Goal: Task Accomplishment & Management: Complete application form

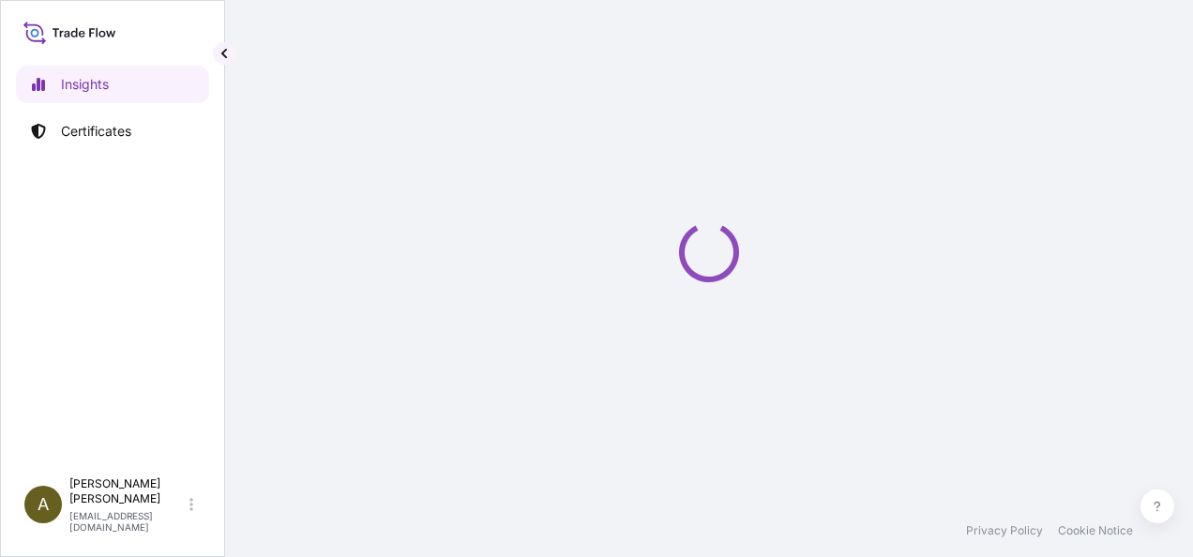
select select "2025"
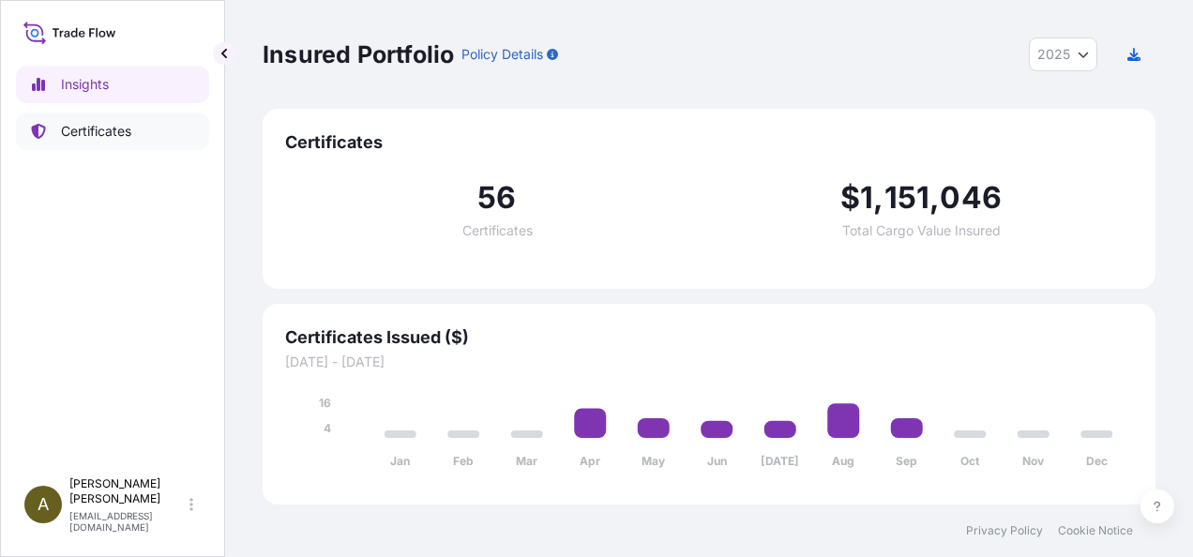
click at [96, 124] on p "Certificates" at bounding box center [96, 131] width 70 height 19
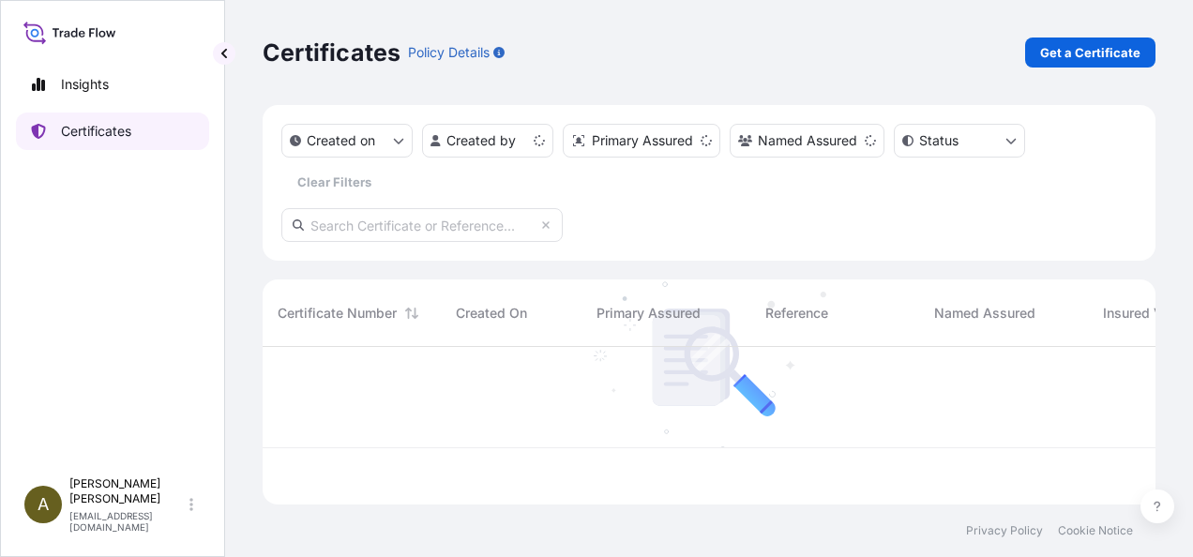
scroll to position [154, 878]
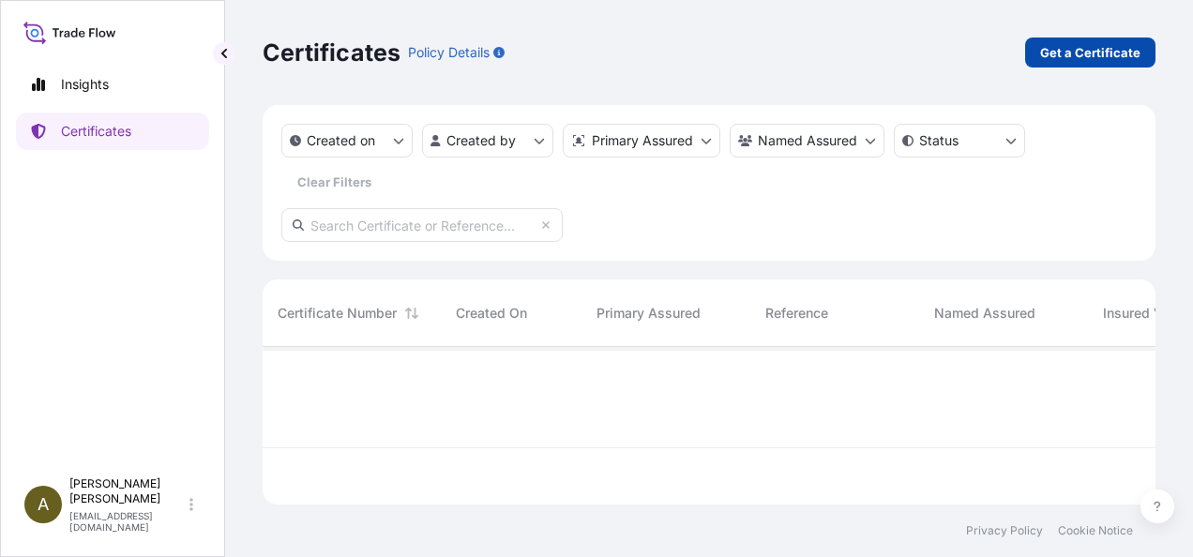
click at [1073, 60] on p "Get a Certificate" at bounding box center [1090, 52] width 100 height 19
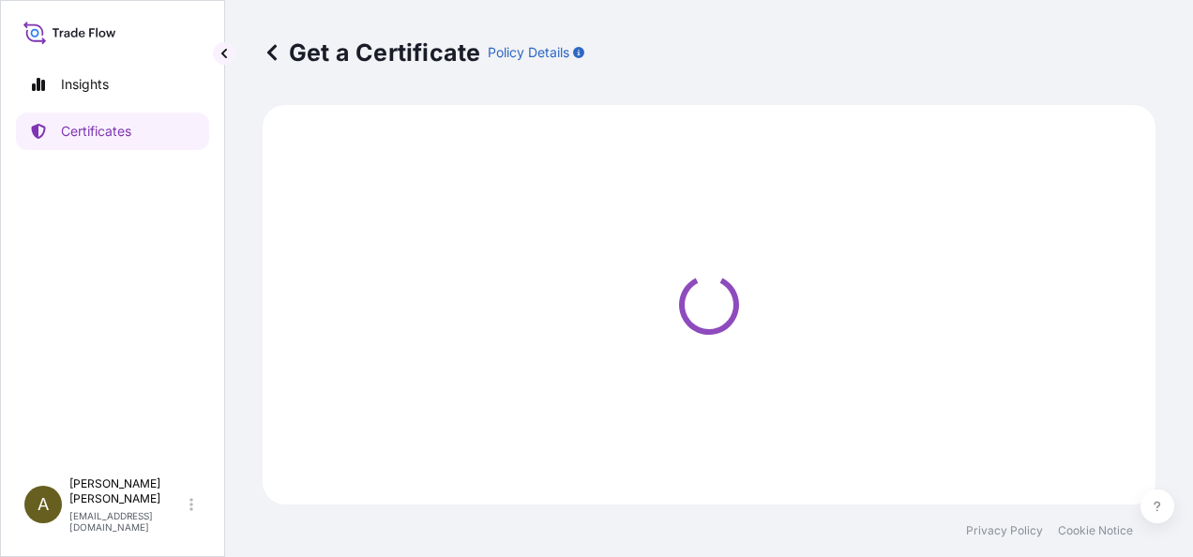
select select "Ocean Vessel"
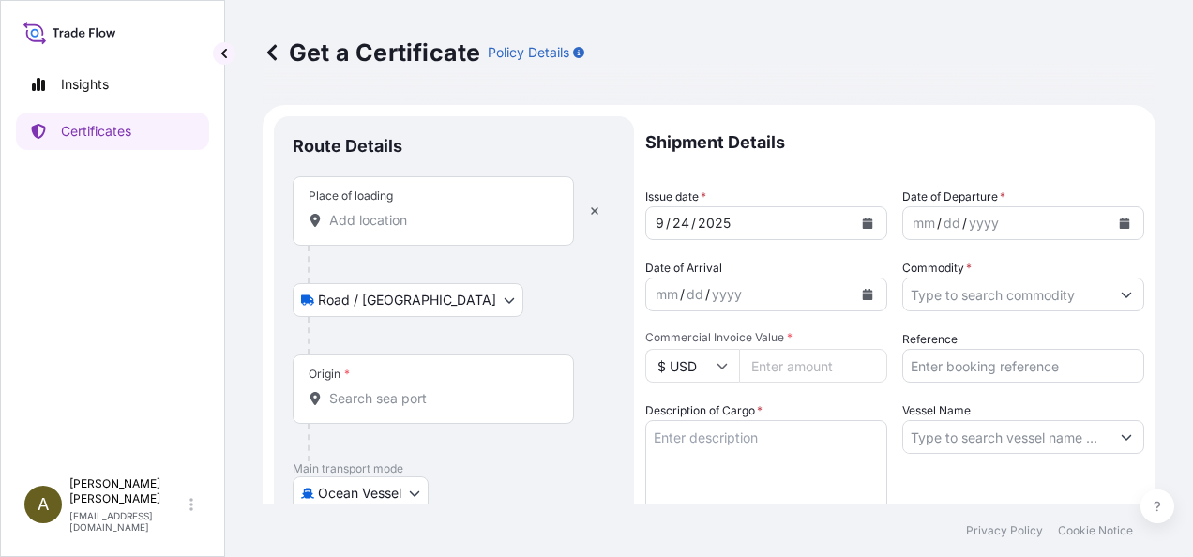
click at [397, 231] on div "Place of loading" at bounding box center [433, 210] width 281 height 69
click at [397, 230] on input "Place of loading" at bounding box center [439, 220] width 221 height 19
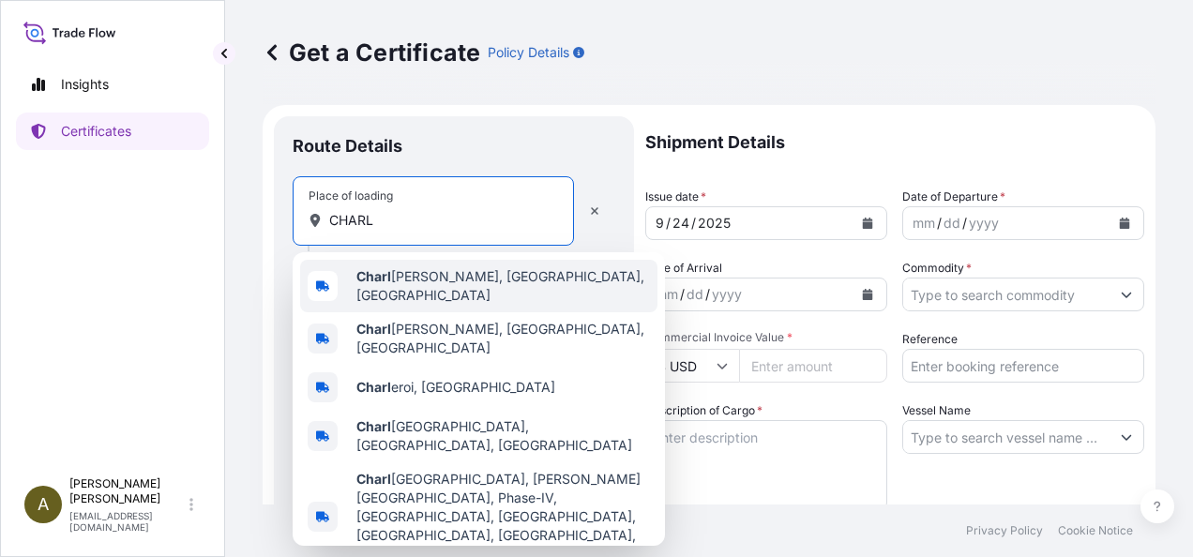
click at [439, 276] on span "[PERSON_NAME], [GEOGRAPHIC_DATA], [GEOGRAPHIC_DATA]" at bounding box center [503, 286] width 294 height 38
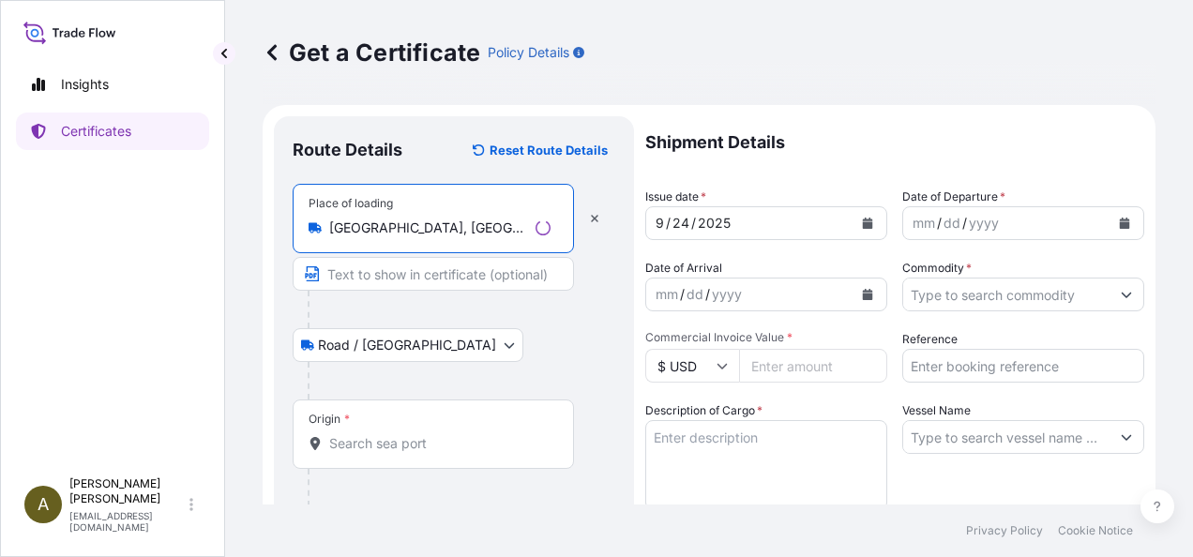
type input "[GEOGRAPHIC_DATA], [GEOGRAPHIC_DATA], [GEOGRAPHIC_DATA]"
click at [406, 279] on input "Text to appear on certificate" at bounding box center [433, 274] width 281 height 34
click at [356, 434] on input "Origin *" at bounding box center [439, 443] width 221 height 19
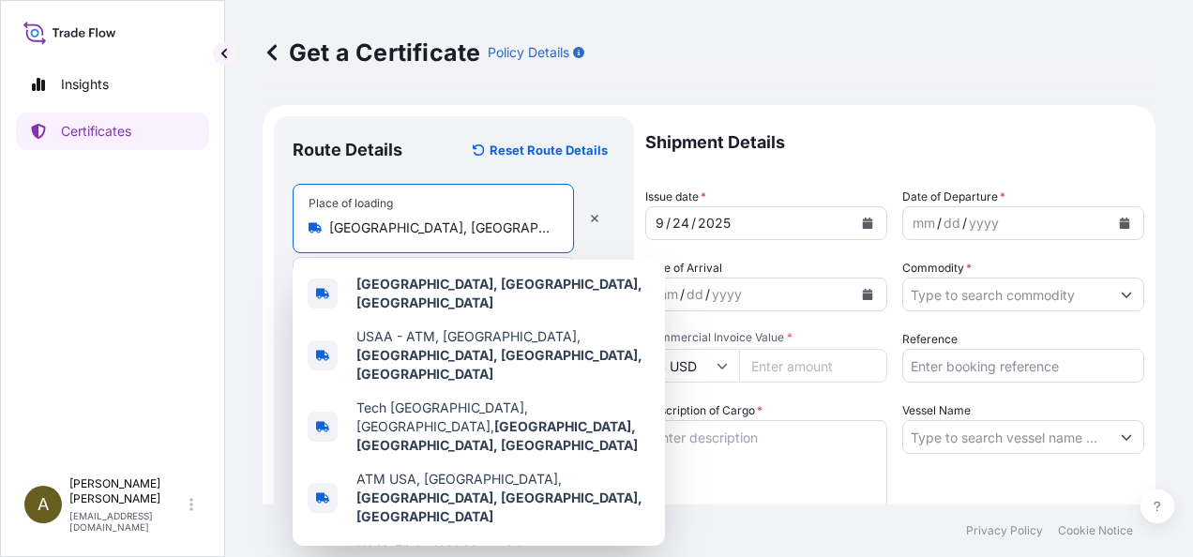
click at [467, 228] on input "[GEOGRAPHIC_DATA], [GEOGRAPHIC_DATA], [GEOGRAPHIC_DATA]" at bounding box center [439, 228] width 221 height 19
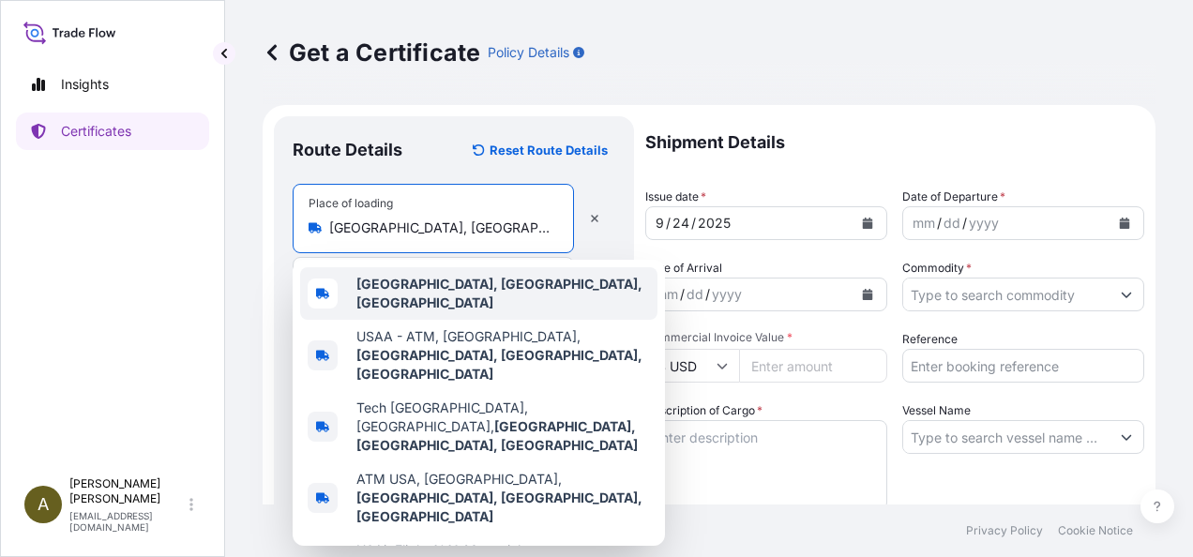
click at [430, 287] on b "[GEOGRAPHIC_DATA], [GEOGRAPHIC_DATA], [GEOGRAPHIC_DATA]" at bounding box center [499, 293] width 286 height 35
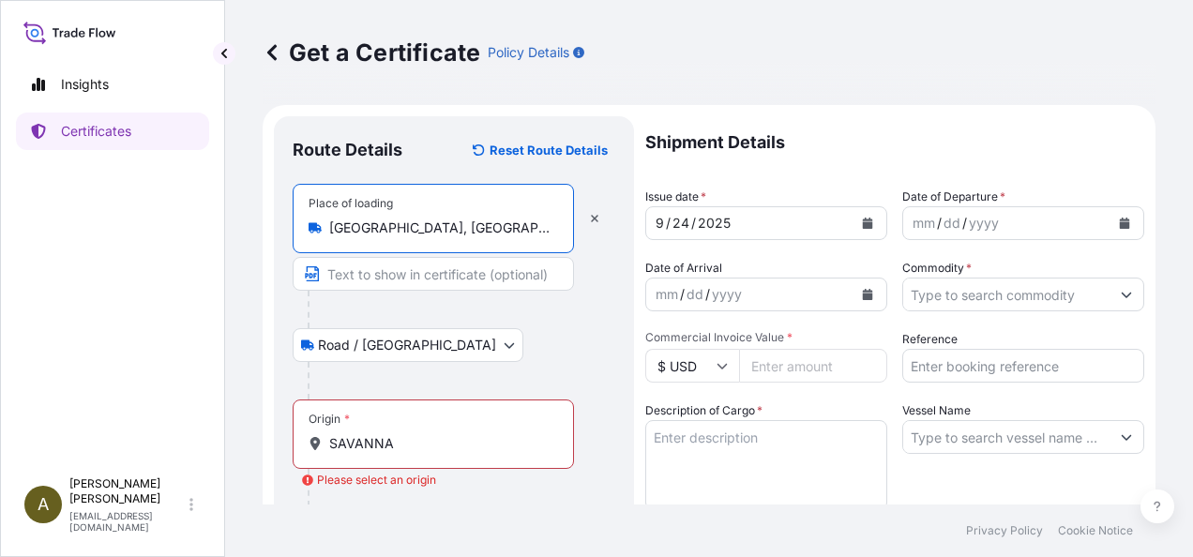
click at [422, 459] on div "Origin * SAVANNA" at bounding box center [433, 434] width 281 height 69
click at [422, 453] on input "SAVANNA" at bounding box center [439, 443] width 221 height 19
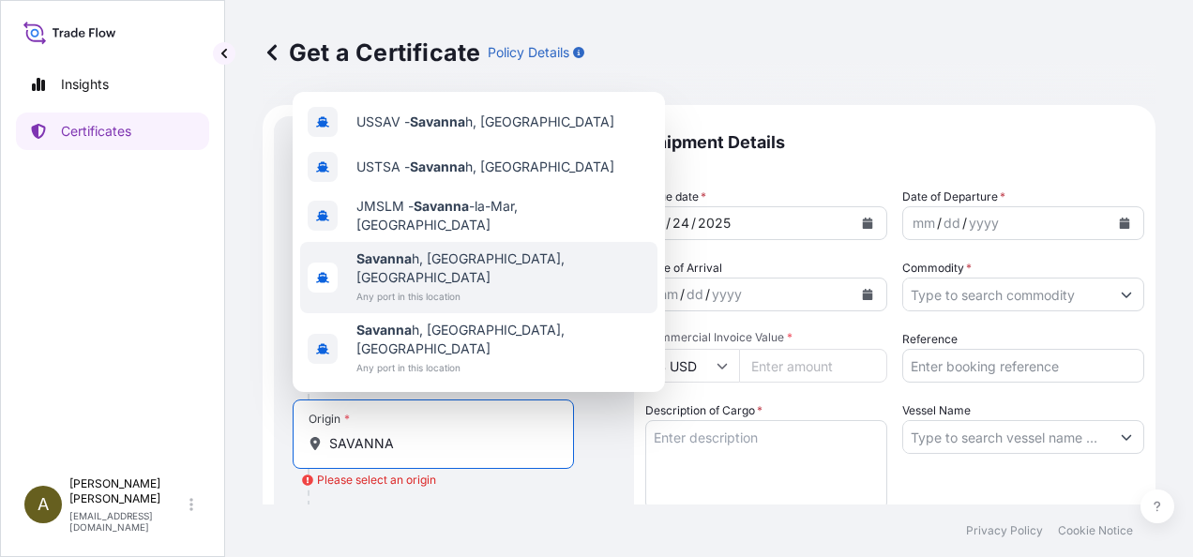
click at [437, 287] on span "Savanna h, [GEOGRAPHIC_DATA], [GEOGRAPHIC_DATA]" at bounding box center [503, 268] width 294 height 38
type input "[GEOGRAPHIC_DATA], [GEOGRAPHIC_DATA], [GEOGRAPHIC_DATA]"
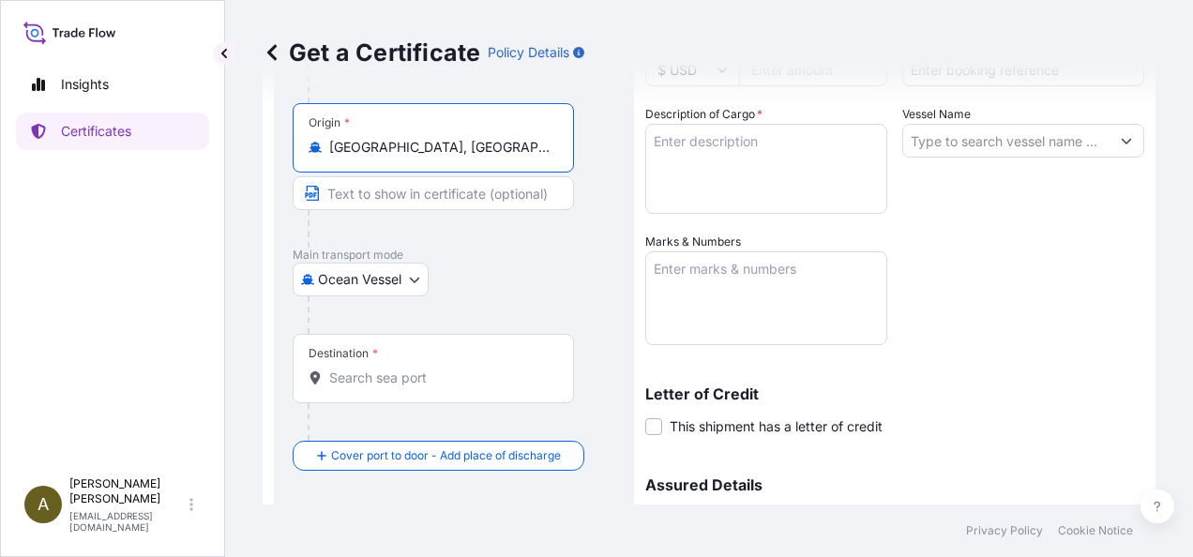
scroll to position [305, 0]
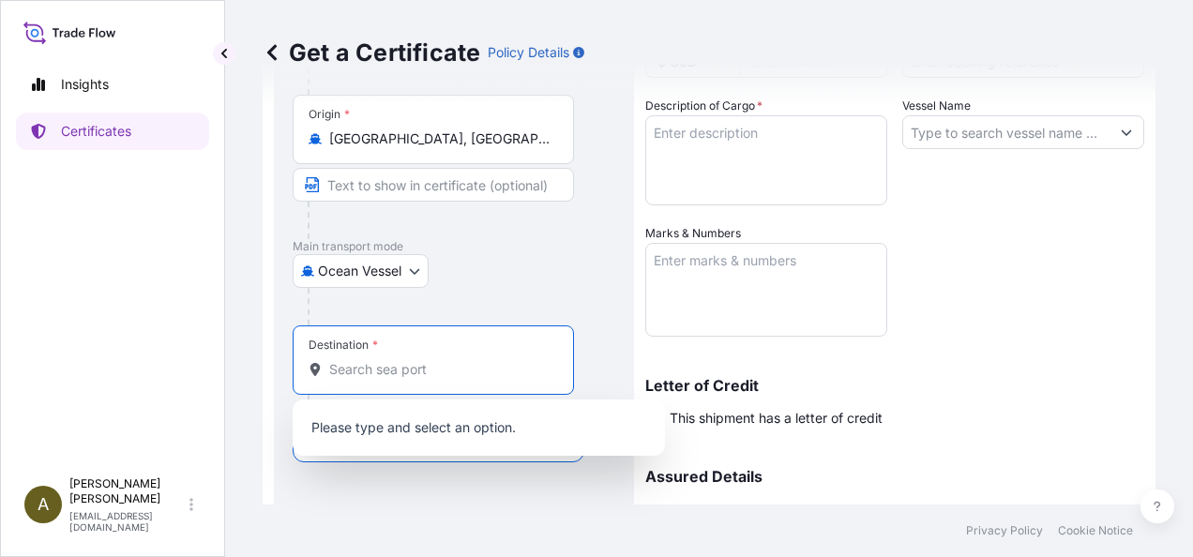
click at [373, 366] on input "Destination *" at bounding box center [439, 369] width 221 height 19
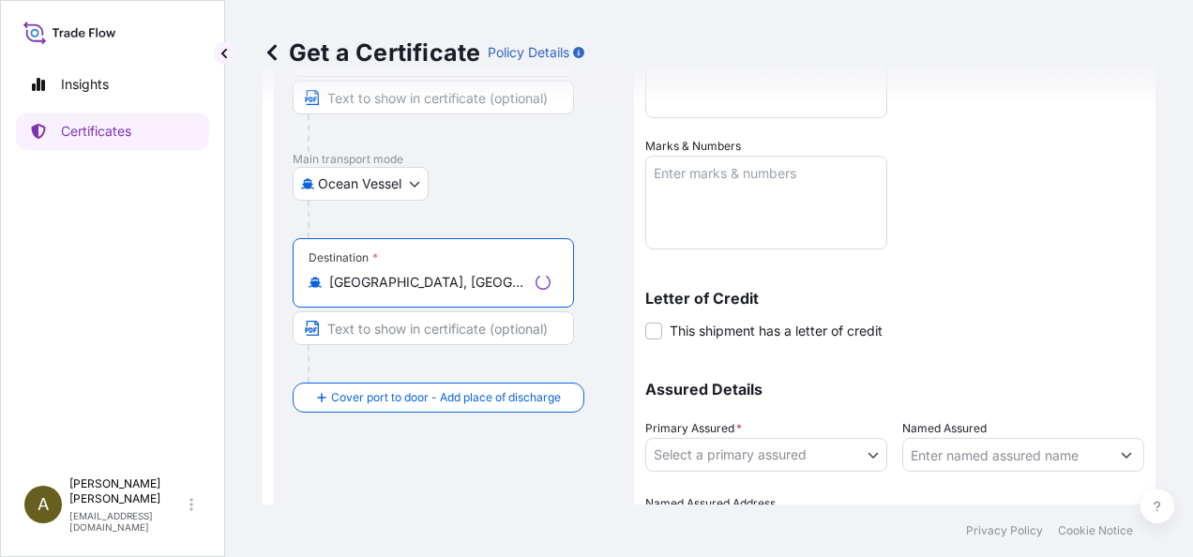
scroll to position [422, 0]
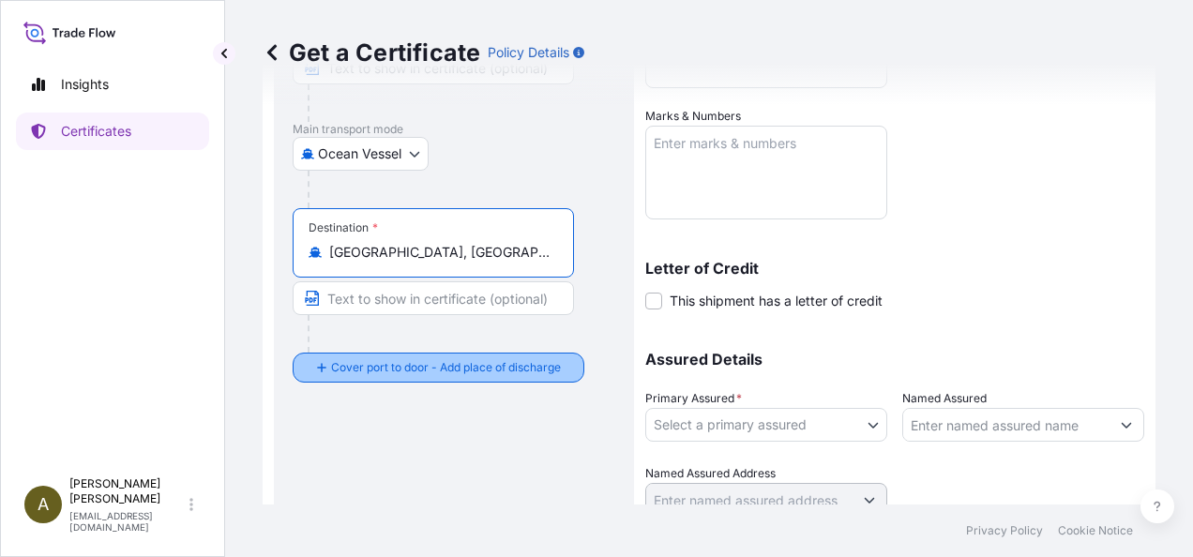
type input "[GEOGRAPHIC_DATA], [GEOGRAPHIC_DATA] of [GEOGRAPHIC_DATA], [GEOGRAPHIC_DATA]"
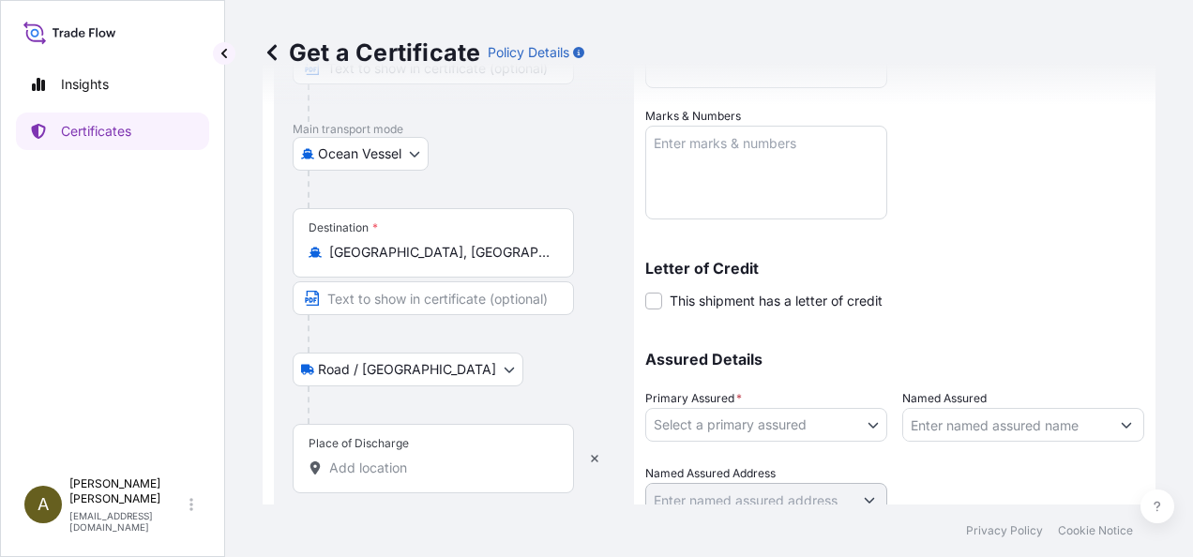
click at [369, 467] on input "Place of Discharge" at bounding box center [439, 468] width 221 height 19
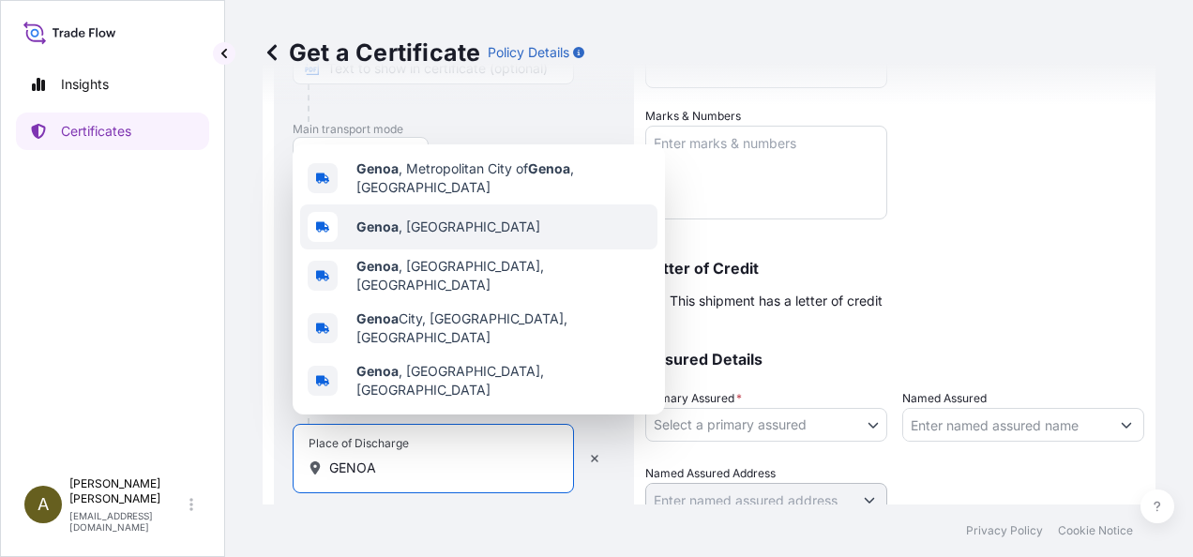
click at [410, 236] on span "[GEOGRAPHIC_DATA] , [GEOGRAPHIC_DATA]" at bounding box center [448, 227] width 184 height 19
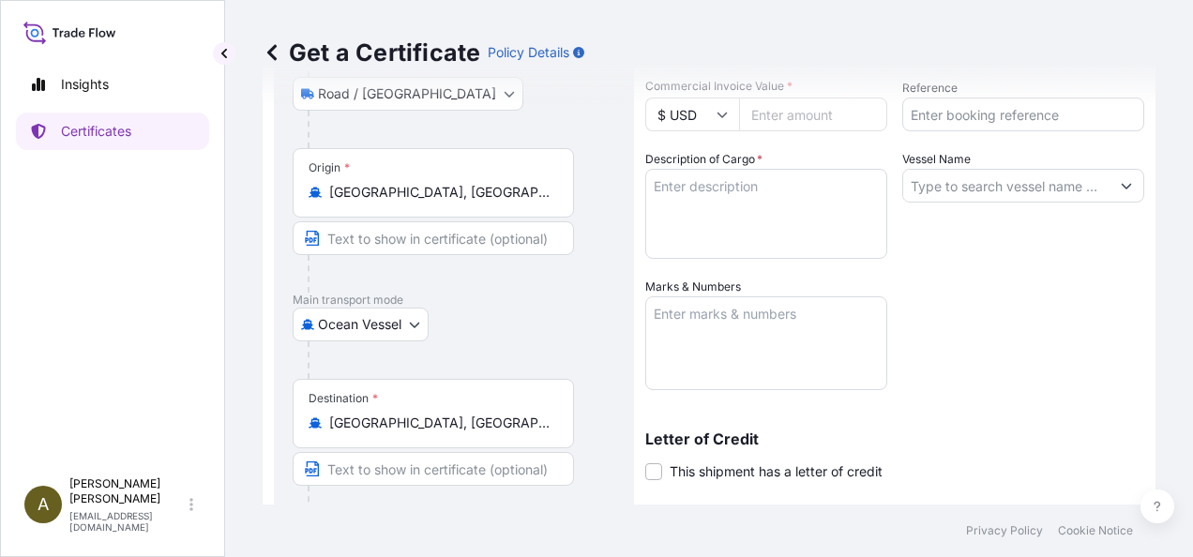
scroll to position [47, 0]
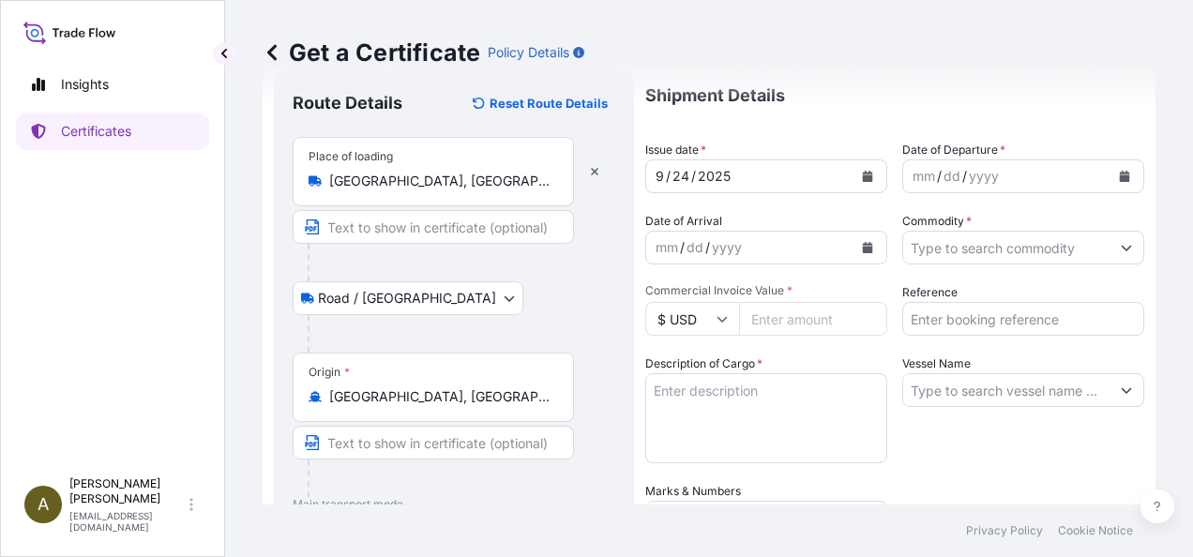
type input "[GEOGRAPHIC_DATA], [GEOGRAPHIC_DATA]"
click at [866, 170] on button "Calendar" at bounding box center [868, 176] width 30 height 30
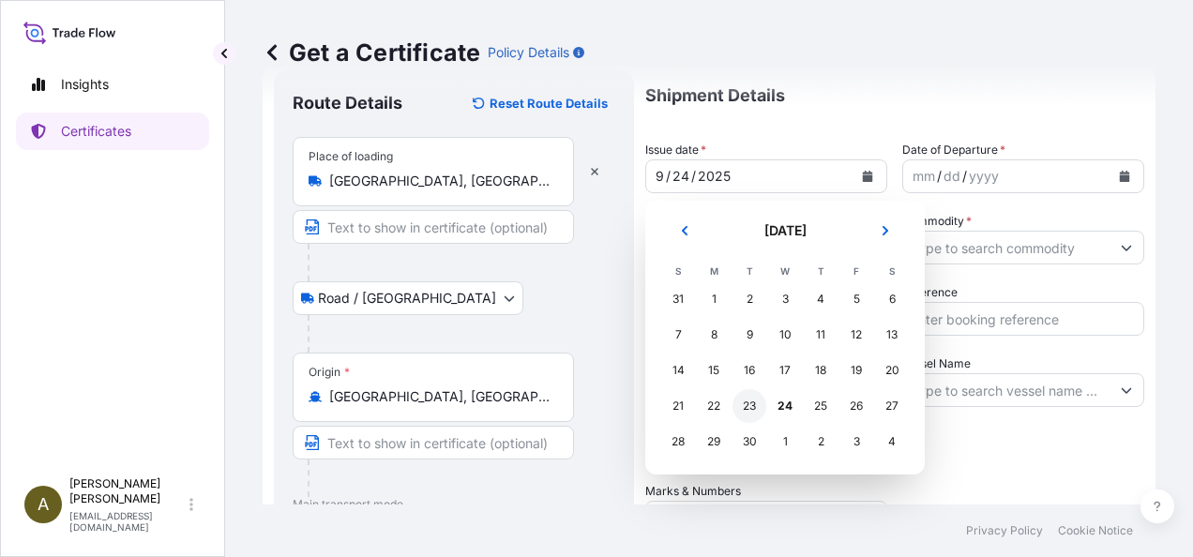
click at [752, 400] on div "23" at bounding box center [750, 406] width 34 height 34
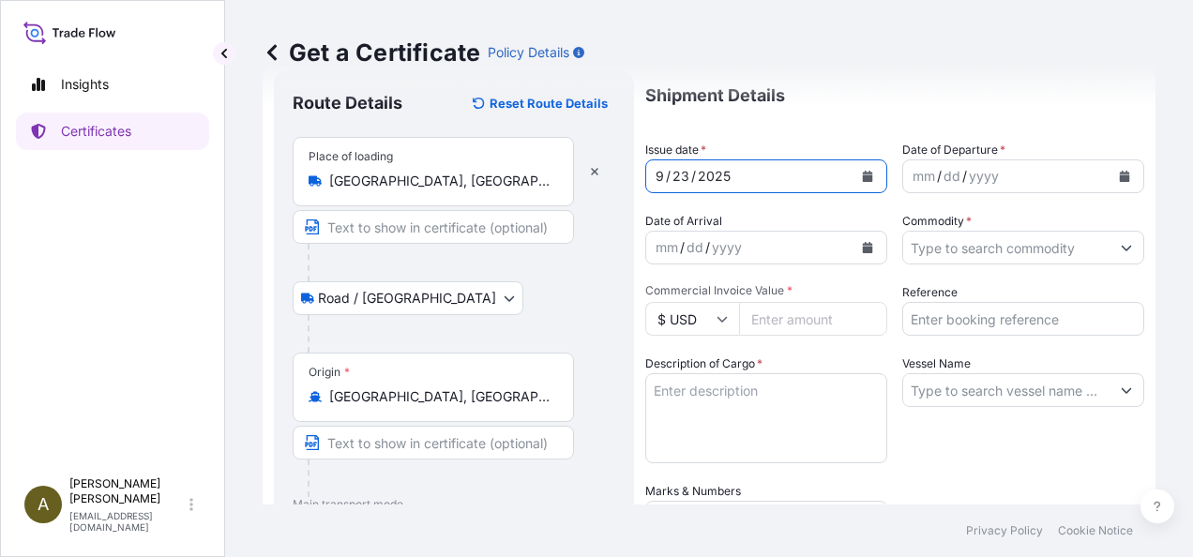
click at [1117, 174] on button "Calendar" at bounding box center [1125, 176] width 30 height 30
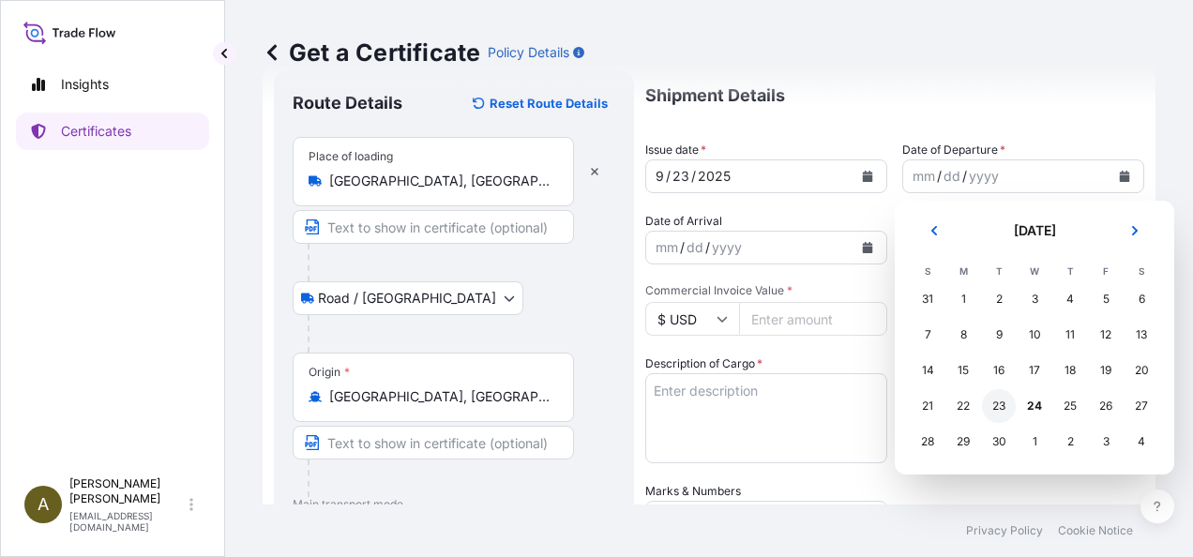
click at [1001, 401] on div "23" at bounding box center [999, 406] width 34 height 34
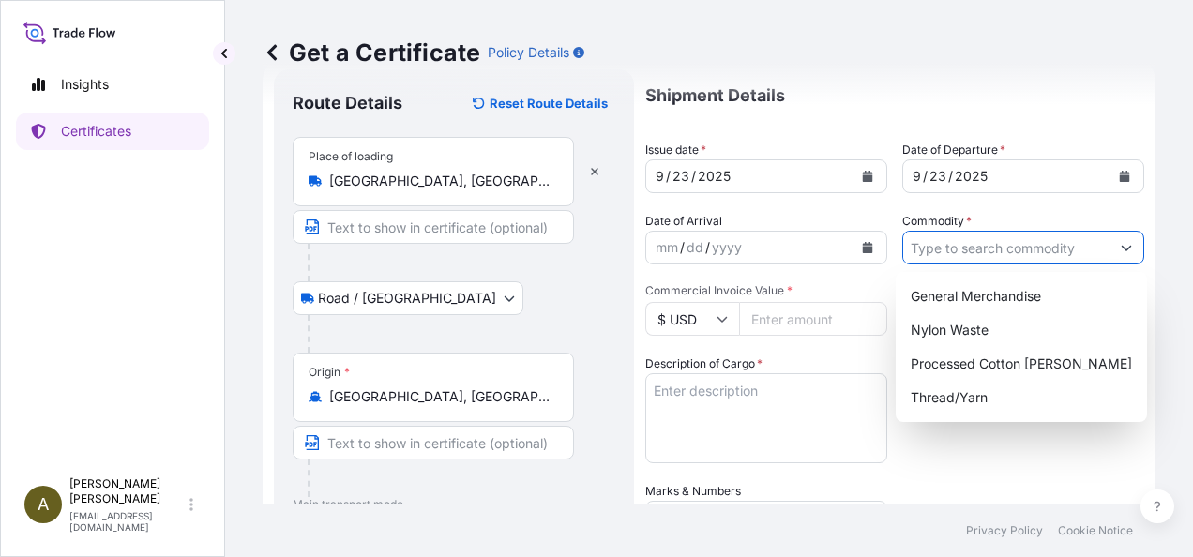
click at [978, 249] on input "Commodity *" at bounding box center [1006, 248] width 206 height 34
click at [985, 295] on div "General Merchandise" at bounding box center [1021, 297] width 236 height 34
type input "General Merchandise"
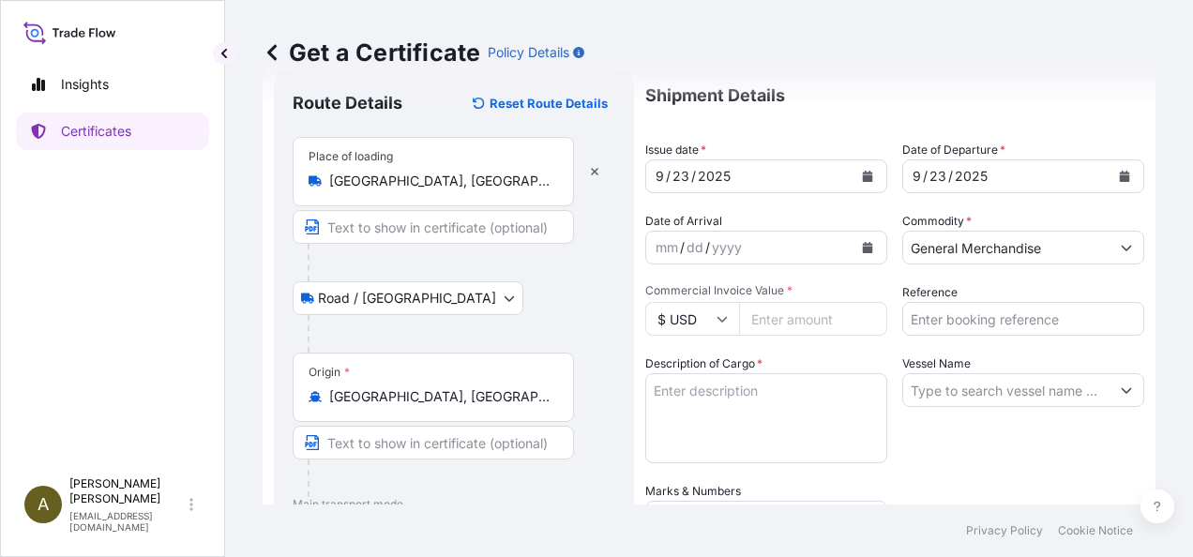
click at [807, 310] on input "Commercial Invoice Value *" at bounding box center [813, 319] width 148 height 34
type input "13546.37"
type input "014266"
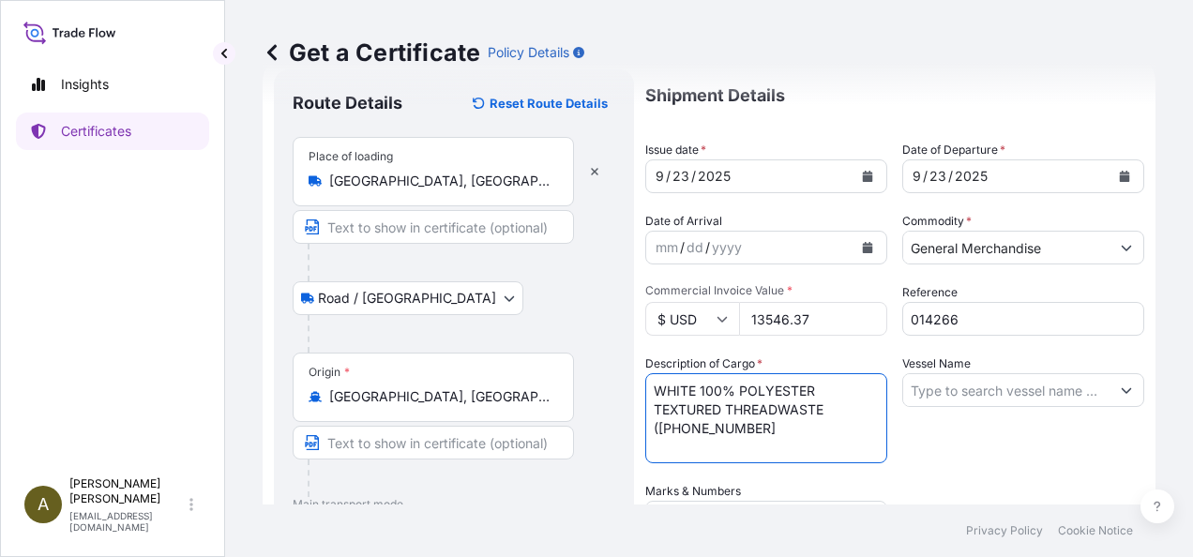
type textarea "WHITE 100% POLYESTER TEXTURED THREADWASTE ([PHONE_NUMBER]"
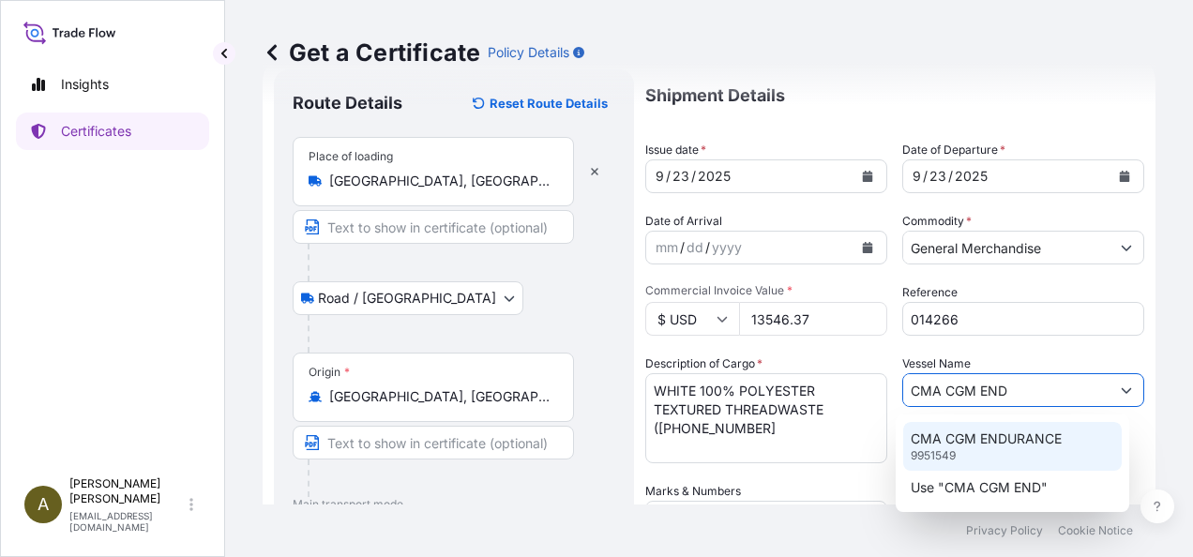
click at [1018, 437] on p "CMA CGM ENDURANCE" at bounding box center [986, 439] width 151 height 19
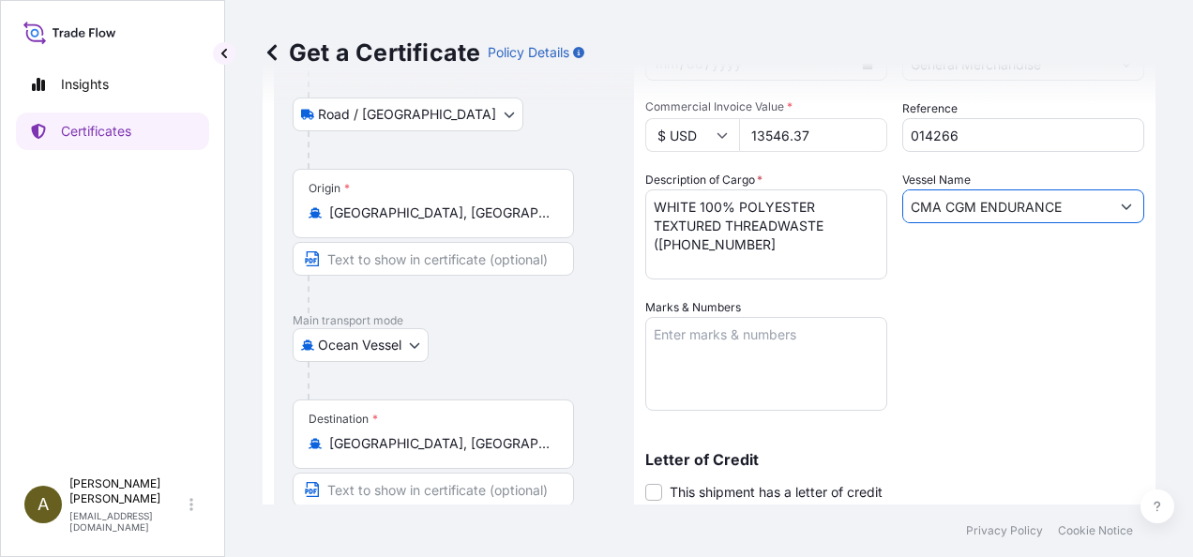
scroll to position [258, 0]
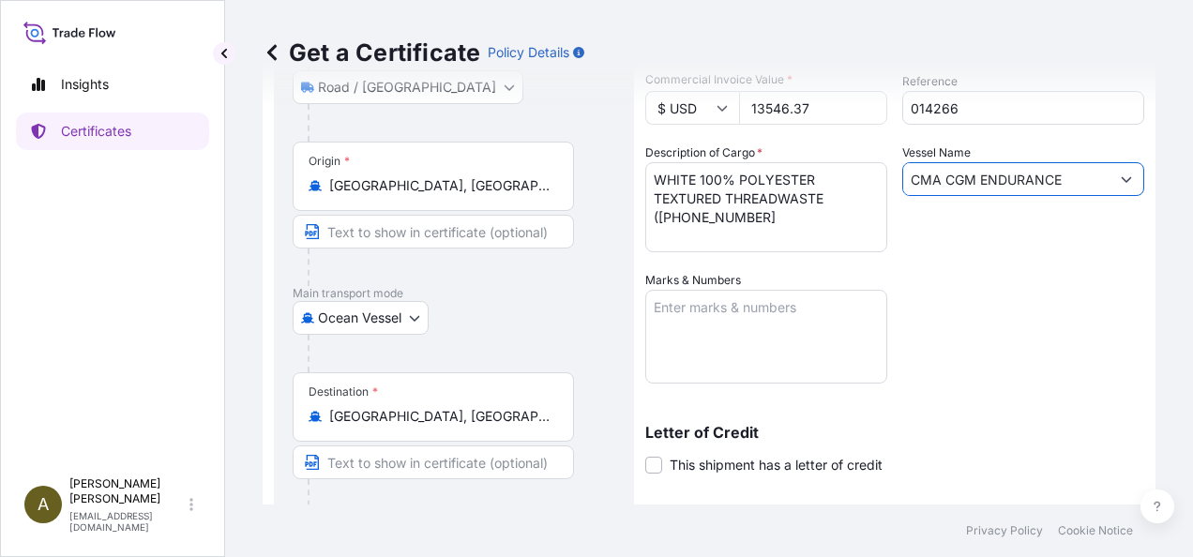
type input "CMA CGM ENDURANCE"
click at [667, 324] on textarea "Marks & Numbers" at bounding box center [766, 337] width 242 height 94
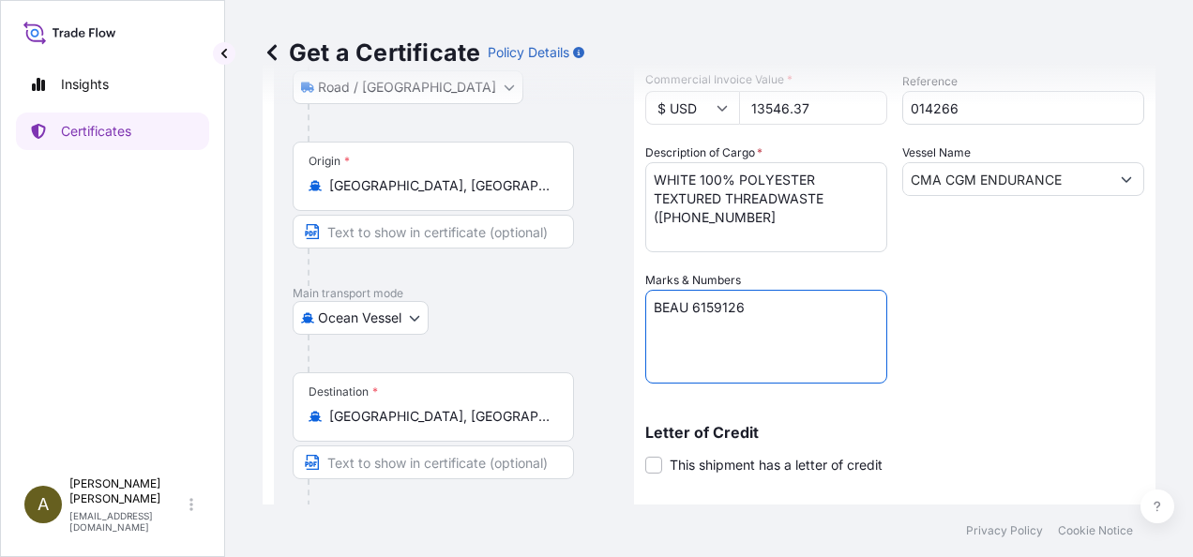
type textarea "BEAU 6159126"
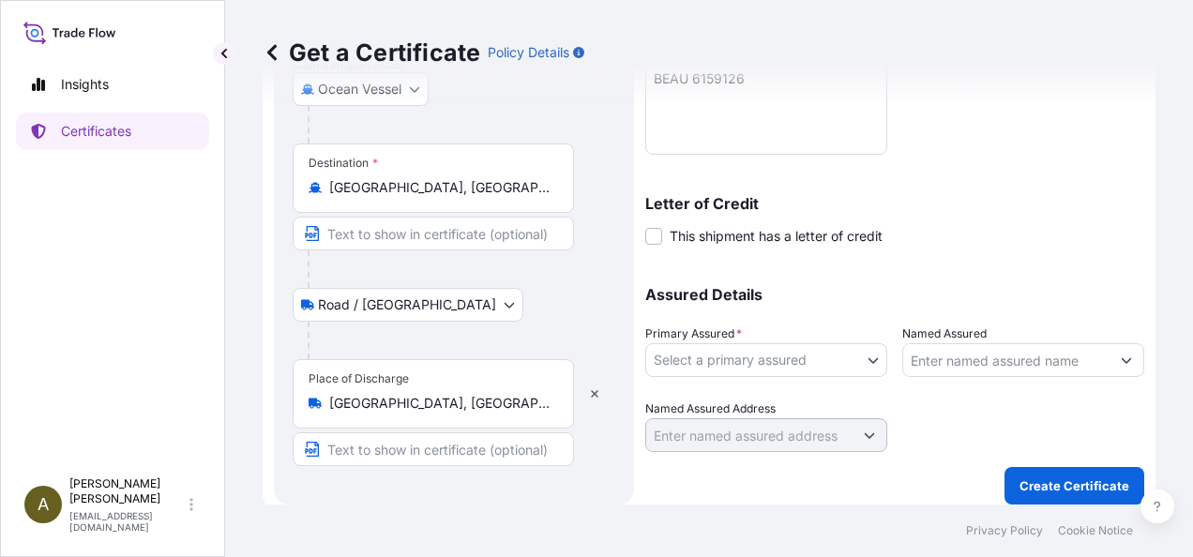
scroll to position [497, 0]
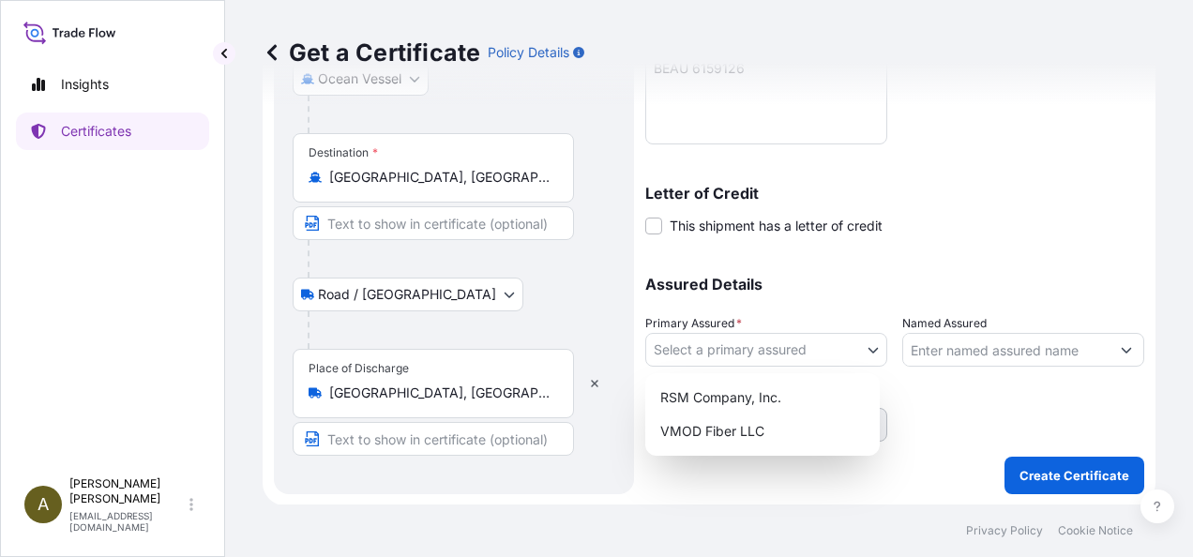
click at [870, 349] on body "Insights Certificates A [PERSON_NAME] [PERSON_NAME][EMAIL_ADDRESS][DOMAIN_NAME]…" at bounding box center [596, 278] width 1193 height 557
click at [729, 396] on div "RSM Company, Inc." at bounding box center [762, 398] width 219 height 34
select select "31552"
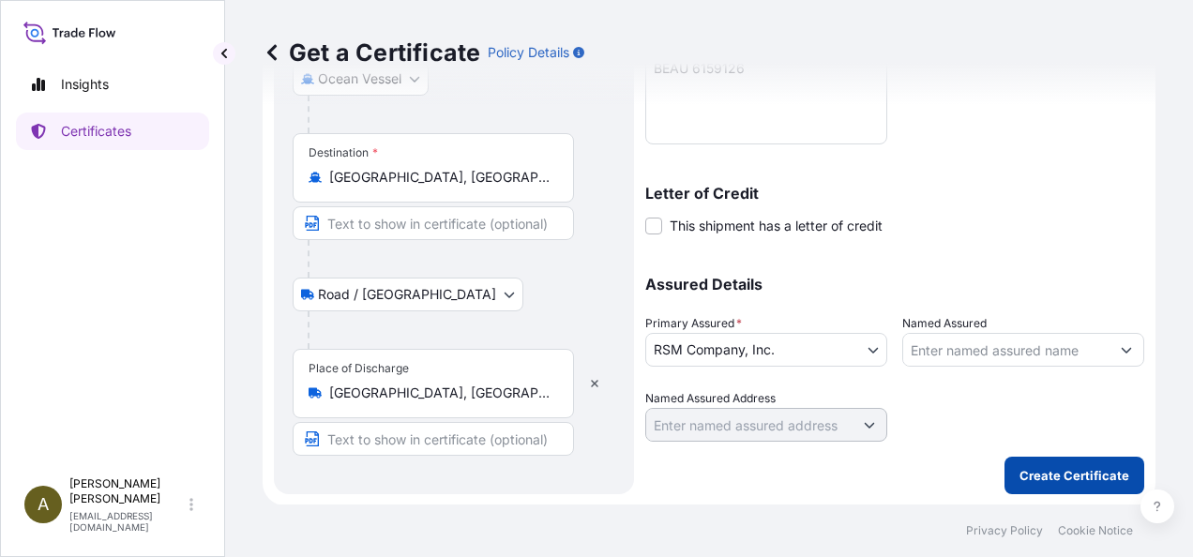
click at [1059, 476] on p "Create Certificate" at bounding box center [1075, 475] width 110 height 19
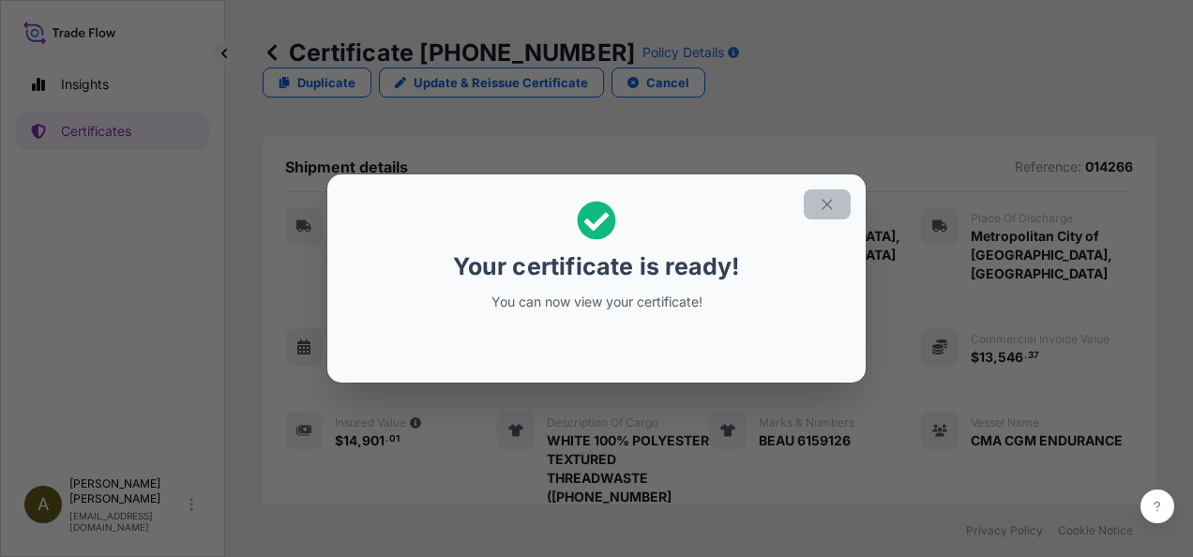
click at [824, 208] on icon "button" at bounding box center [827, 204] width 17 height 17
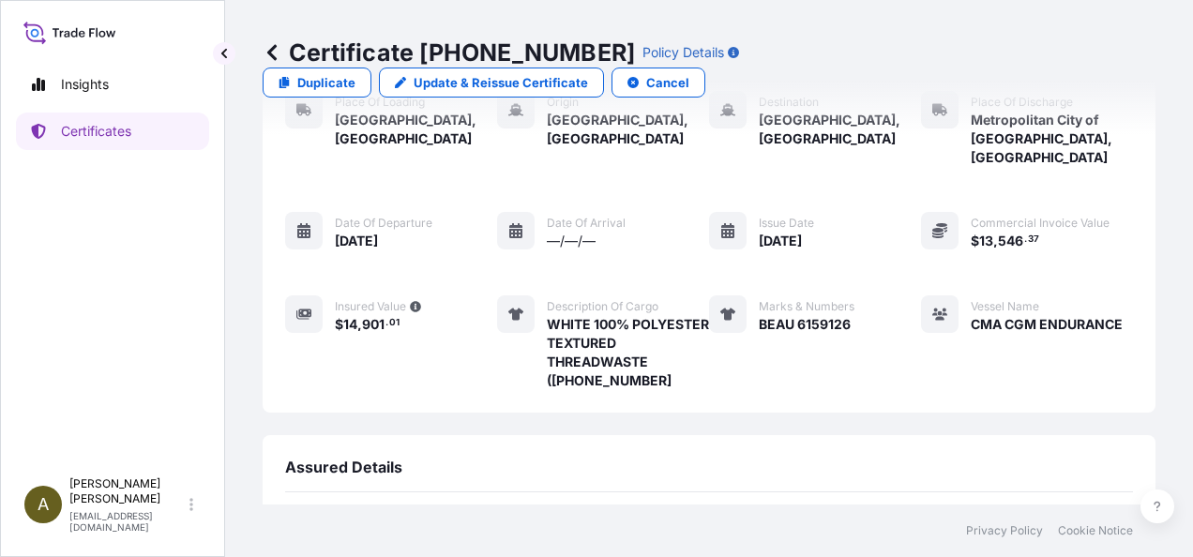
scroll to position [326, 0]
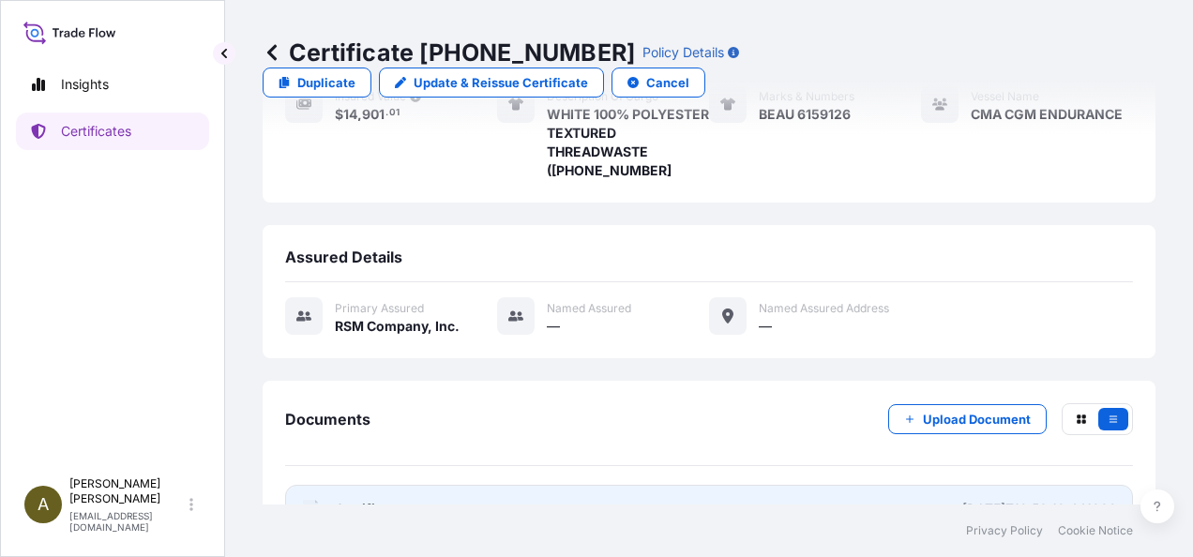
click at [571, 485] on link "PDF Certificate [DATE]T12:53:18.441882" at bounding box center [709, 509] width 848 height 49
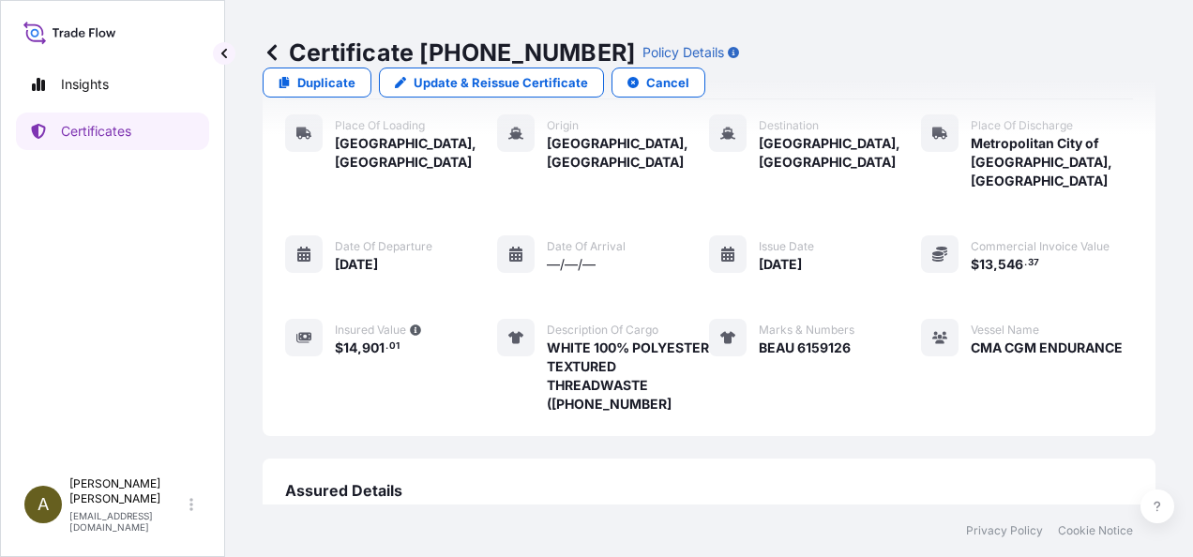
scroll to position [0, 0]
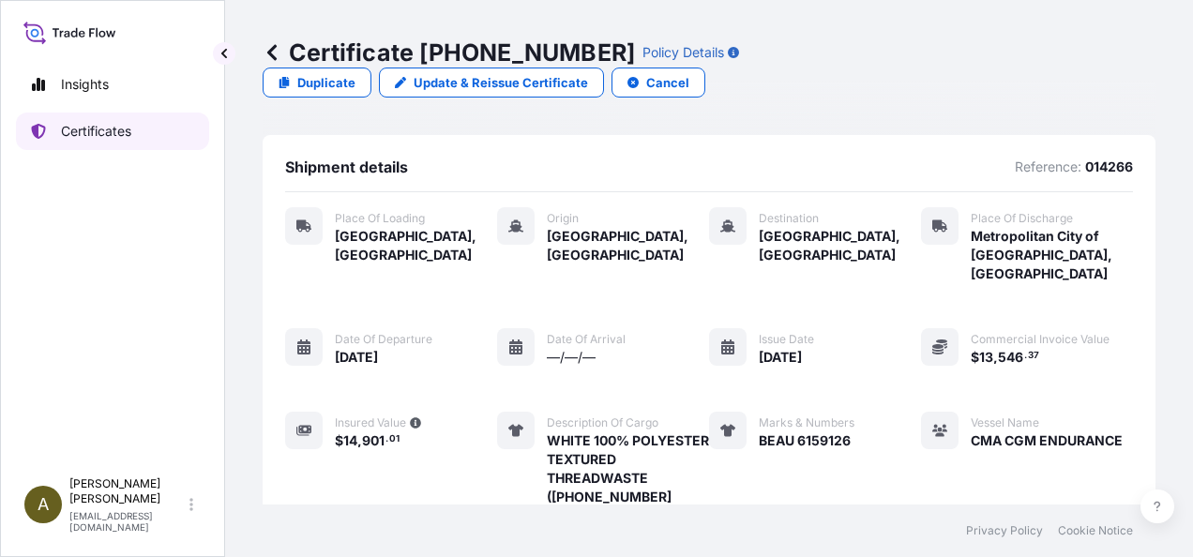
click at [86, 130] on p "Certificates" at bounding box center [96, 131] width 70 height 19
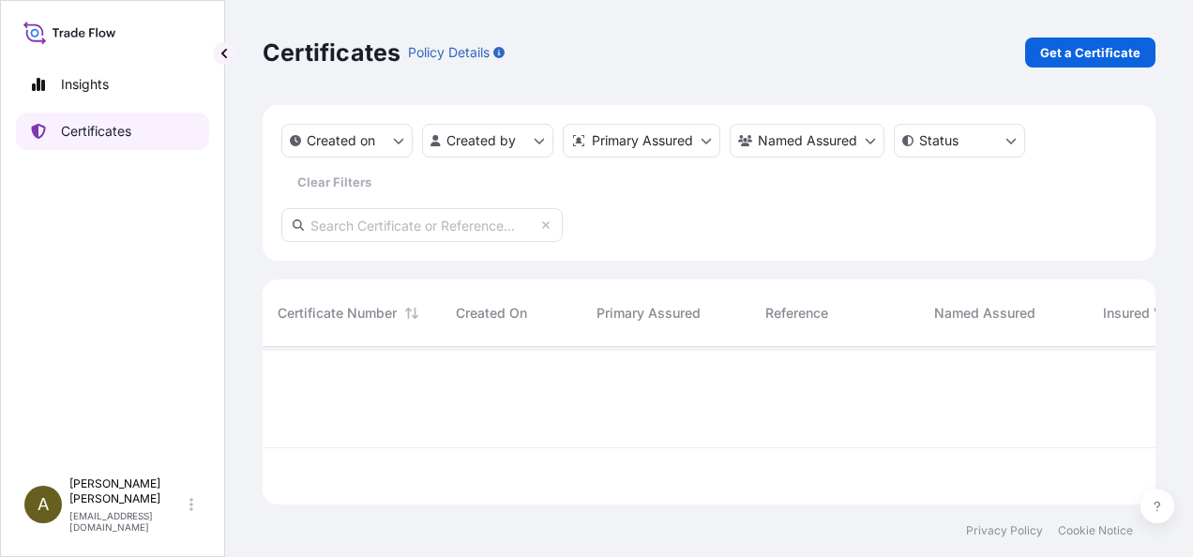
scroll to position [154, 878]
click at [1104, 48] on p "Get a Certificate" at bounding box center [1090, 52] width 100 height 19
select select "Ocean Vessel"
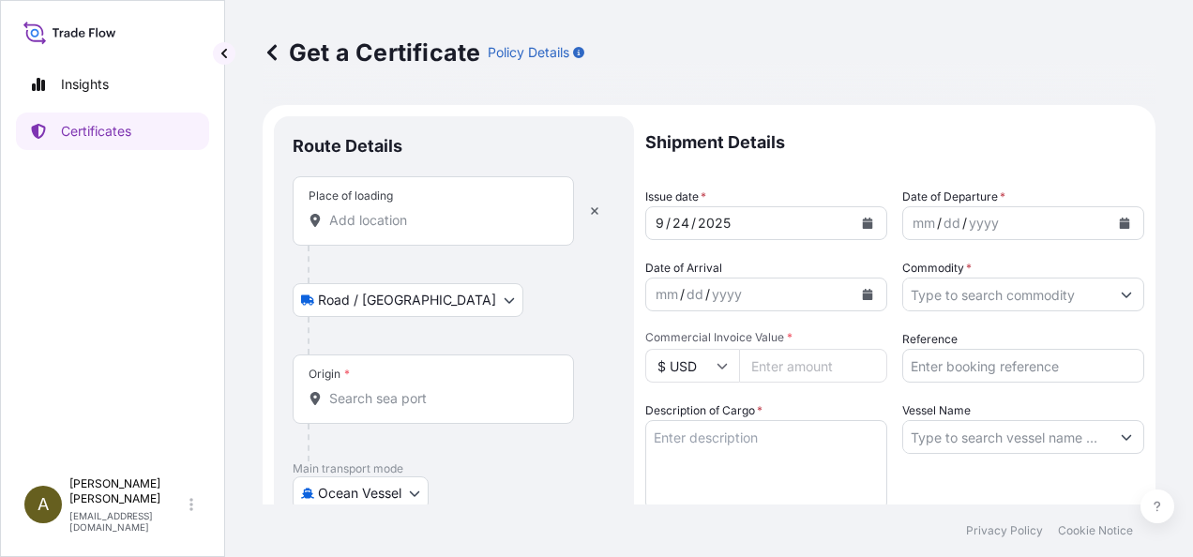
click at [370, 204] on div "Place of loading" at bounding box center [433, 210] width 281 height 69
click at [370, 211] on input "Place of loading" at bounding box center [439, 220] width 221 height 19
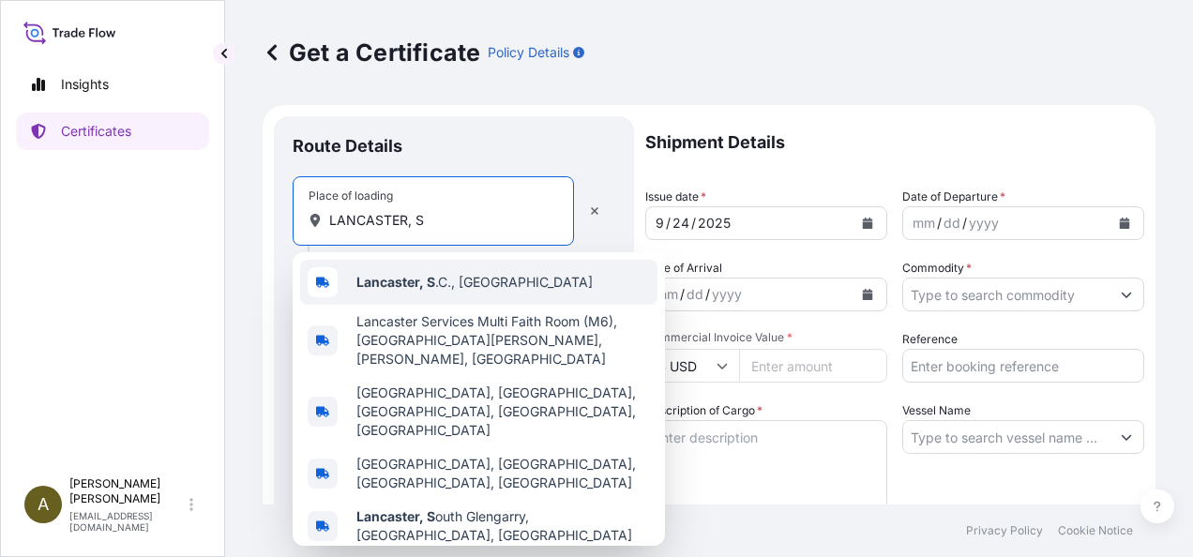
click at [429, 286] on b "Lancaster, S" at bounding box center [395, 282] width 79 height 16
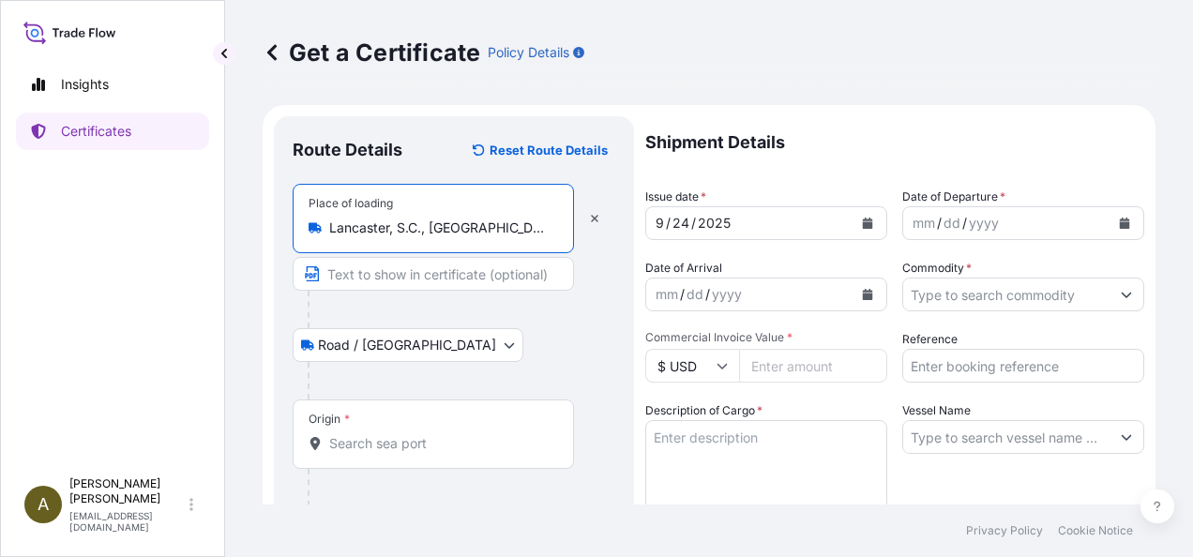
type input "Lancaster, S.C., [GEOGRAPHIC_DATA]"
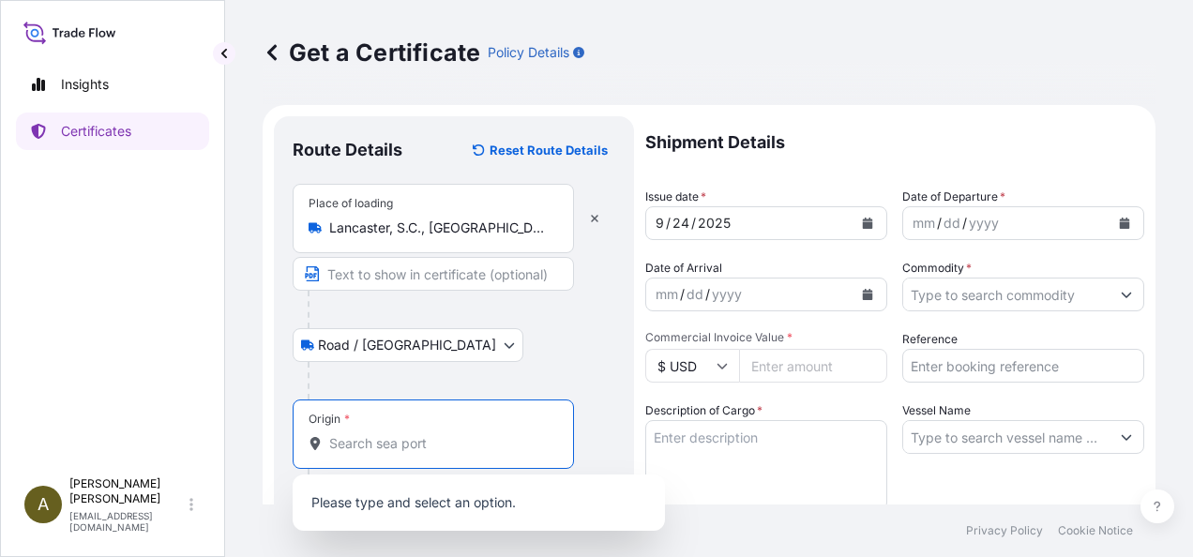
click at [354, 439] on input "Origin *" at bounding box center [439, 443] width 221 height 19
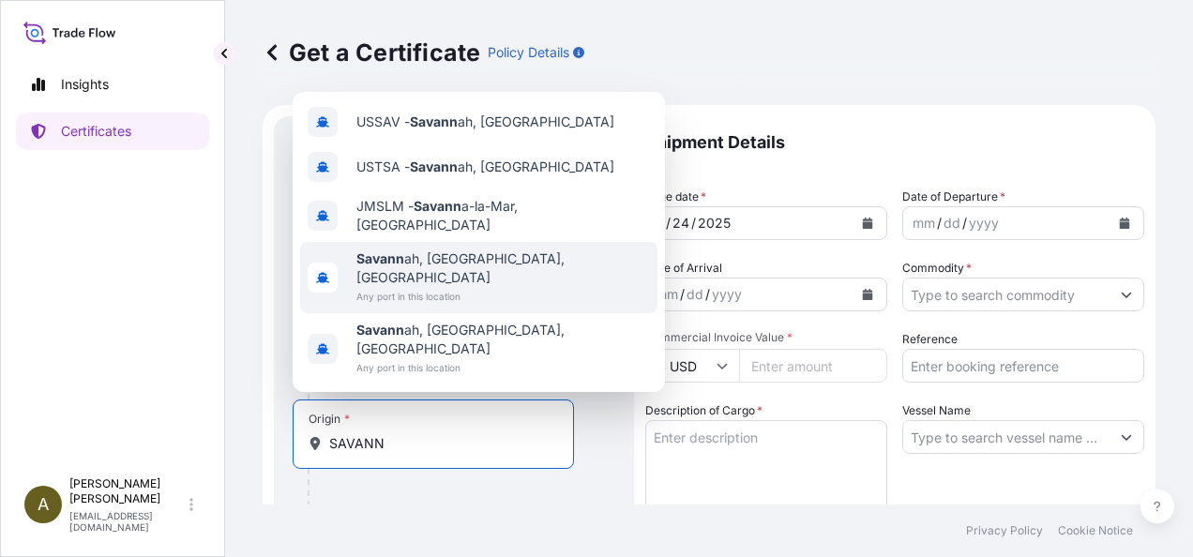
click at [488, 289] on div "[GEOGRAPHIC_DATA], [GEOGRAPHIC_DATA], [GEOGRAPHIC_DATA] Any port in this locati…" at bounding box center [478, 277] width 357 height 71
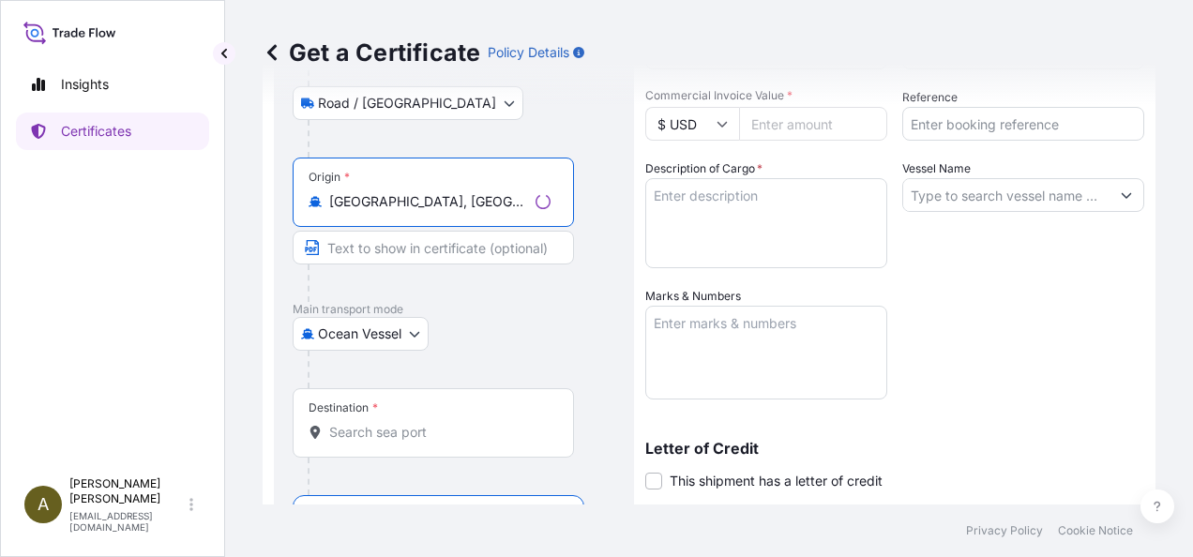
scroll to position [258, 0]
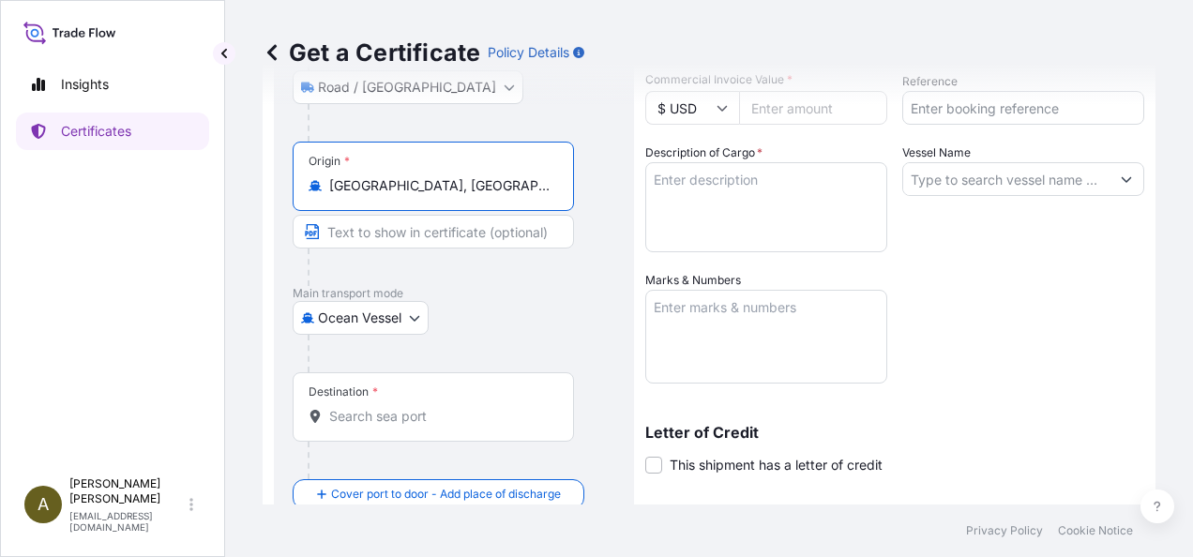
type input "[GEOGRAPHIC_DATA], [GEOGRAPHIC_DATA], [GEOGRAPHIC_DATA]"
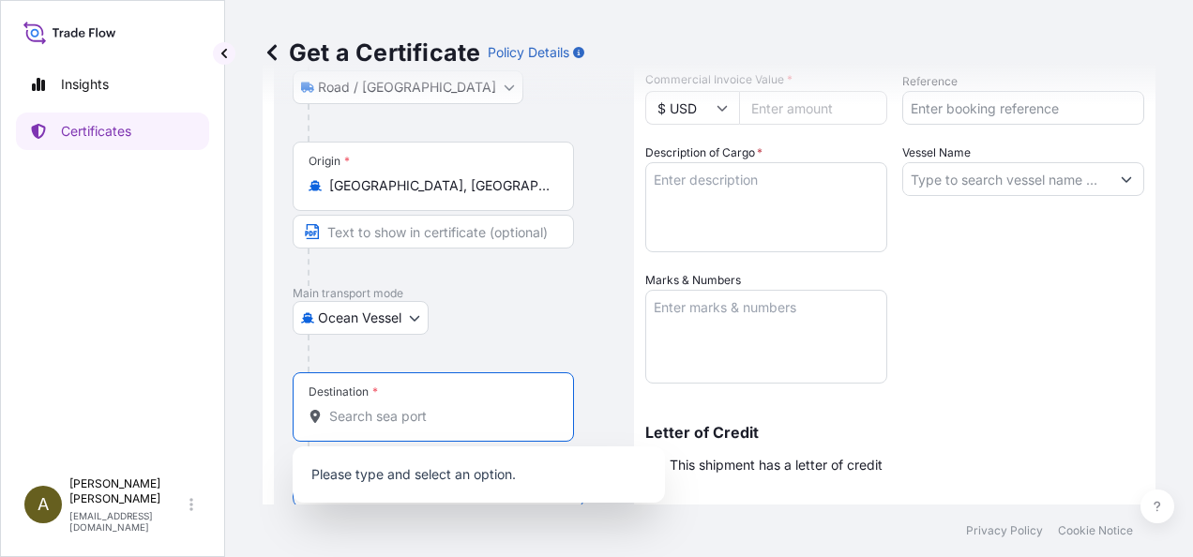
click at [388, 407] on input "Destination *" at bounding box center [439, 416] width 221 height 19
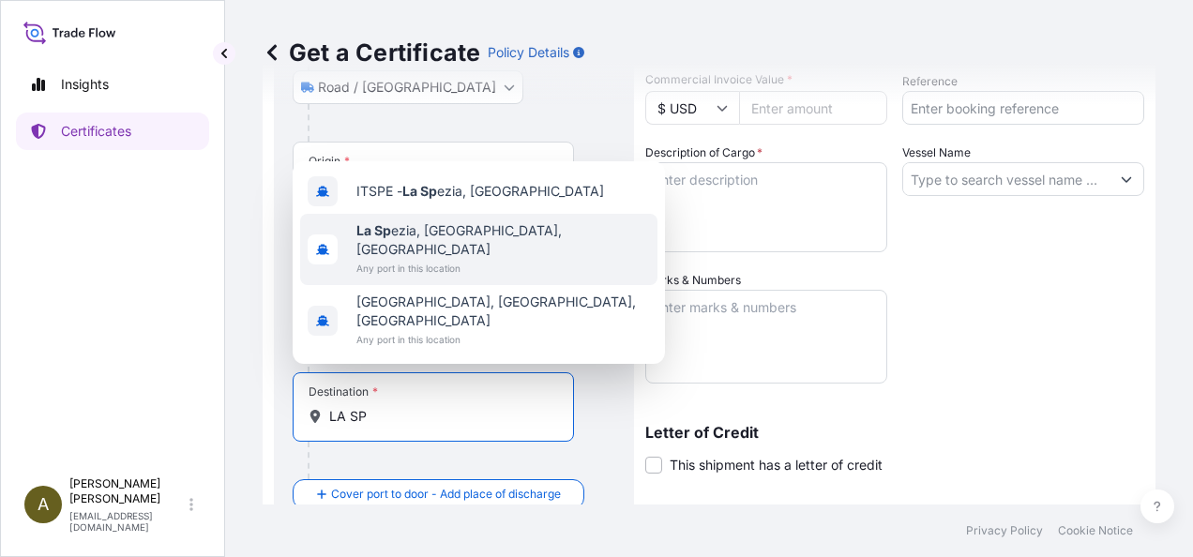
click at [479, 280] on div "[GEOGRAPHIC_DATA], [GEOGRAPHIC_DATA], [GEOGRAPHIC_DATA] Any port in this locati…" at bounding box center [478, 249] width 357 height 71
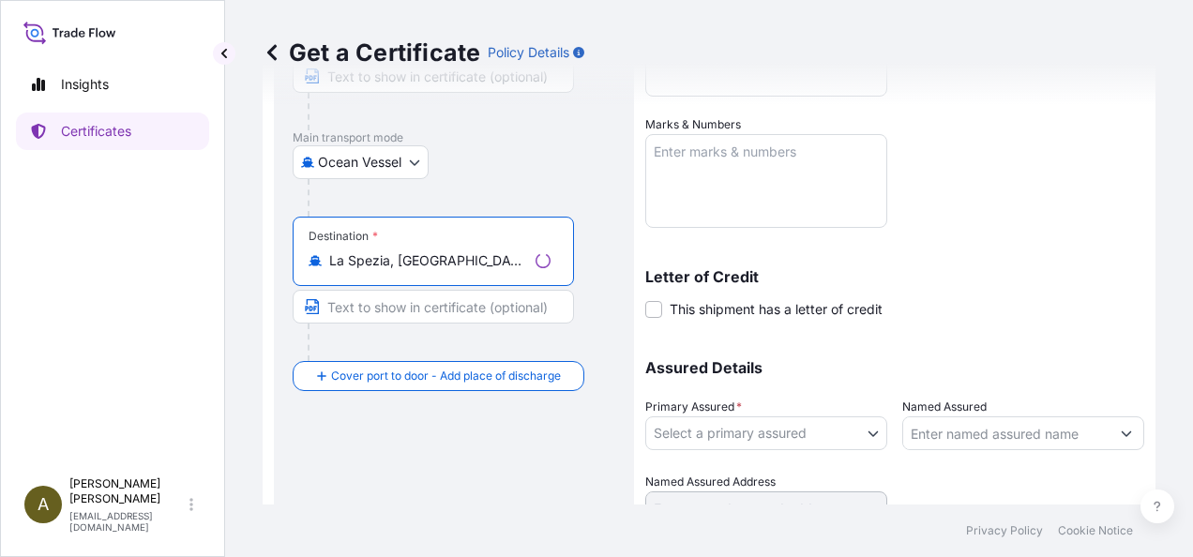
scroll to position [422, 0]
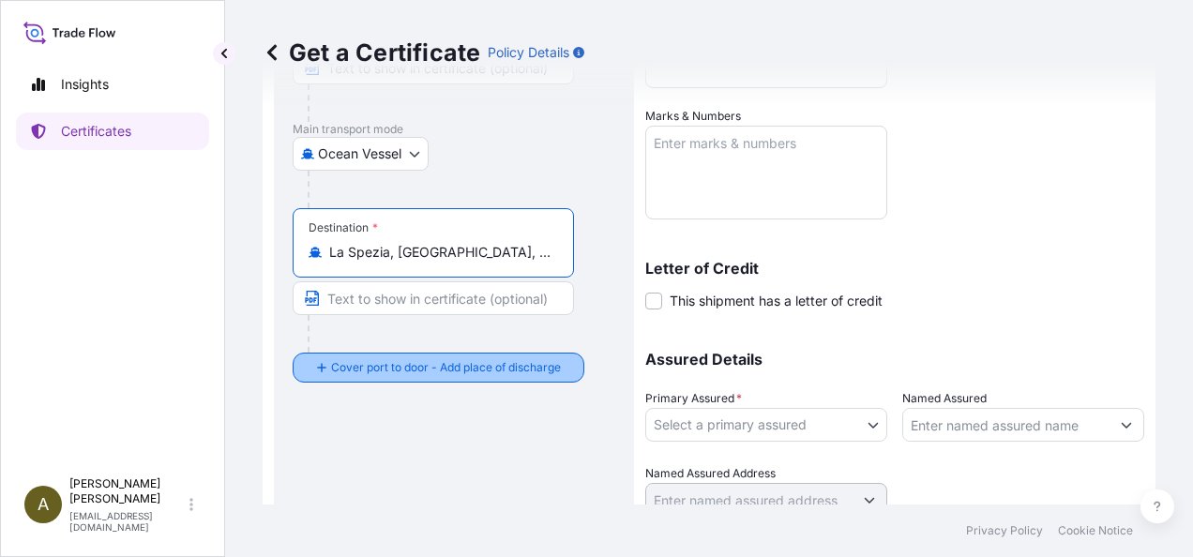
type input "La Spezia, [GEOGRAPHIC_DATA], [GEOGRAPHIC_DATA]"
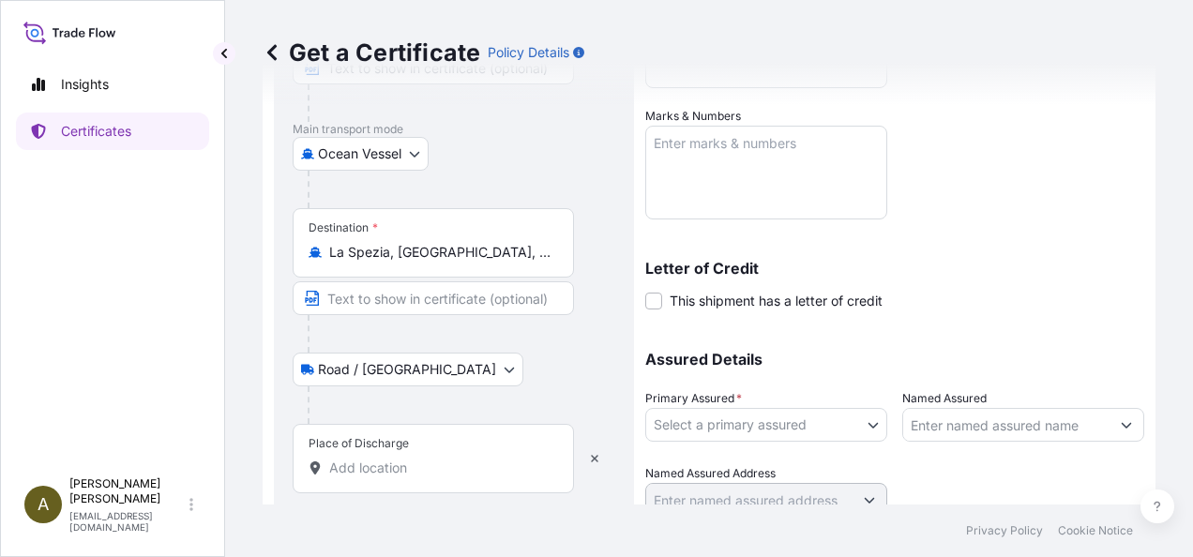
scroll to position [497, 0]
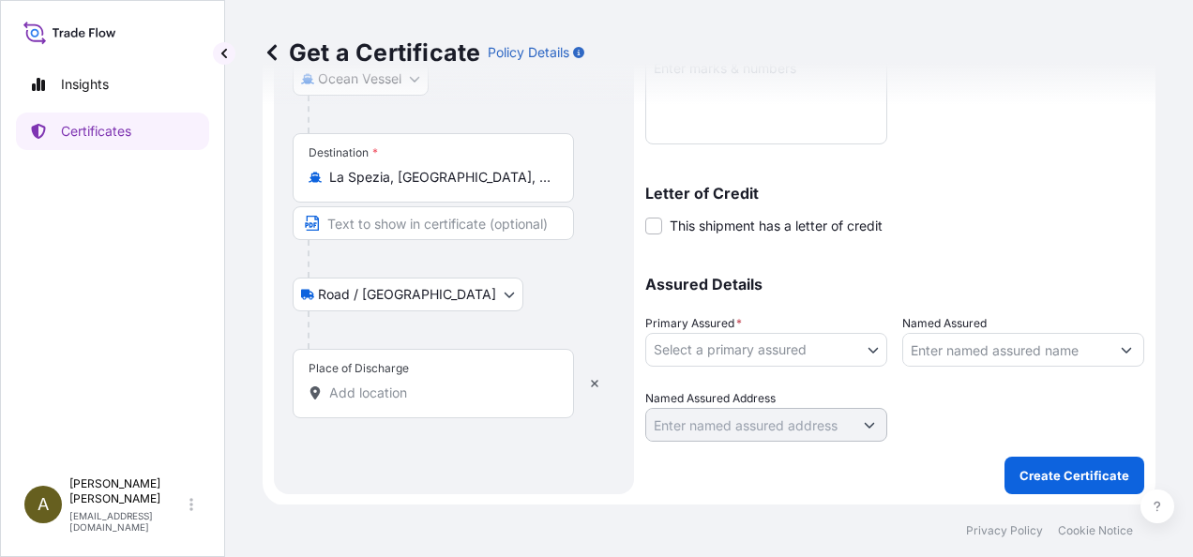
click at [388, 379] on div "Place of Discharge" at bounding box center [433, 383] width 281 height 69
click at [388, 384] on input "Place of Discharge" at bounding box center [439, 393] width 221 height 19
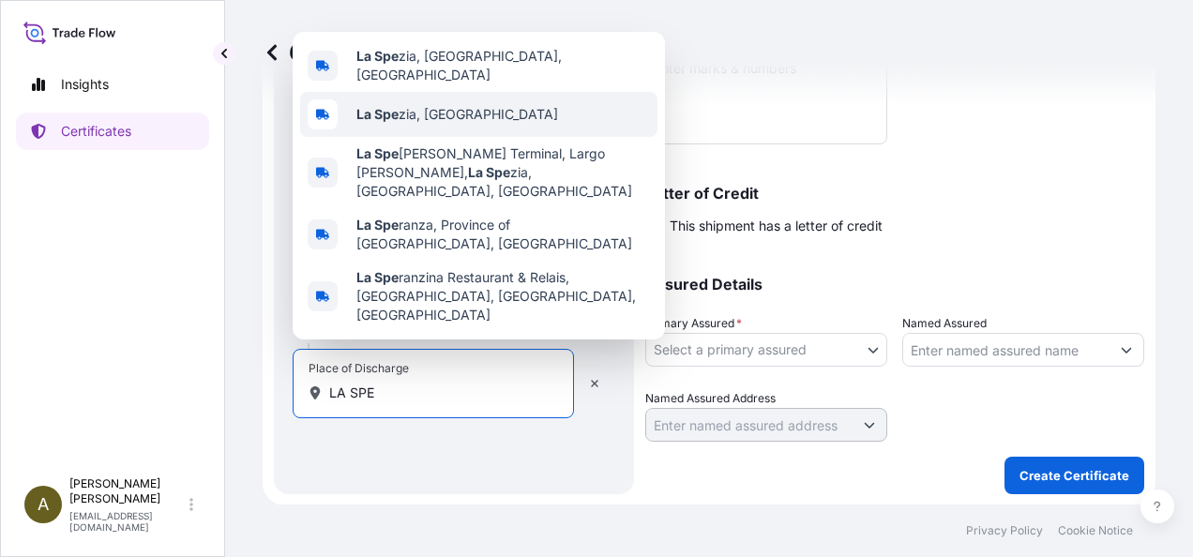
click at [437, 124] on span "La Spe zia, [GEOGRAPHIC_DATA]" at bounding box center [457, 114] width 202 height 19
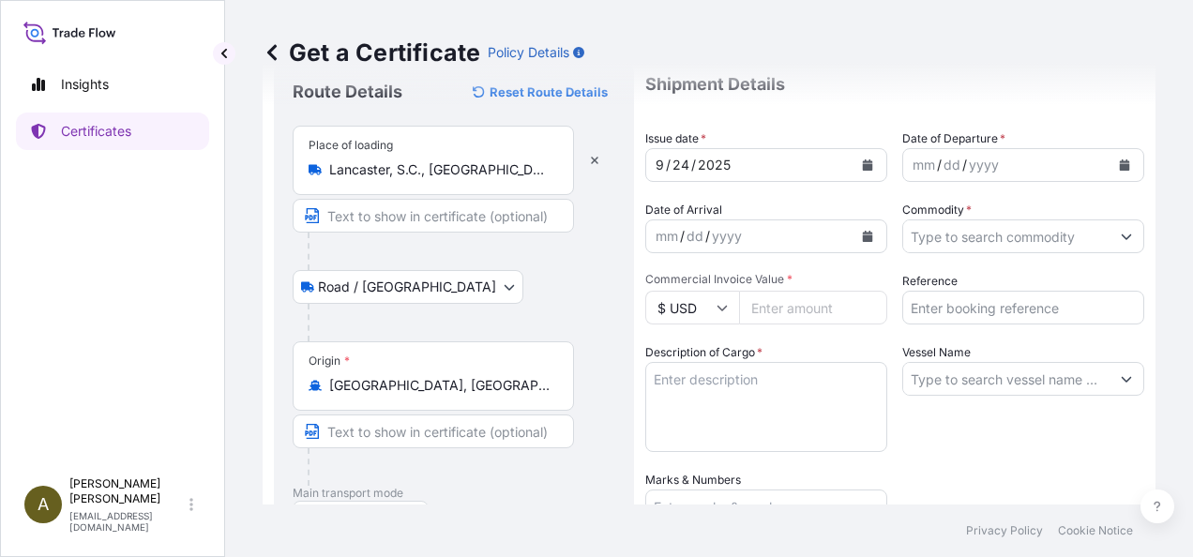
scroll to position [0, 0]
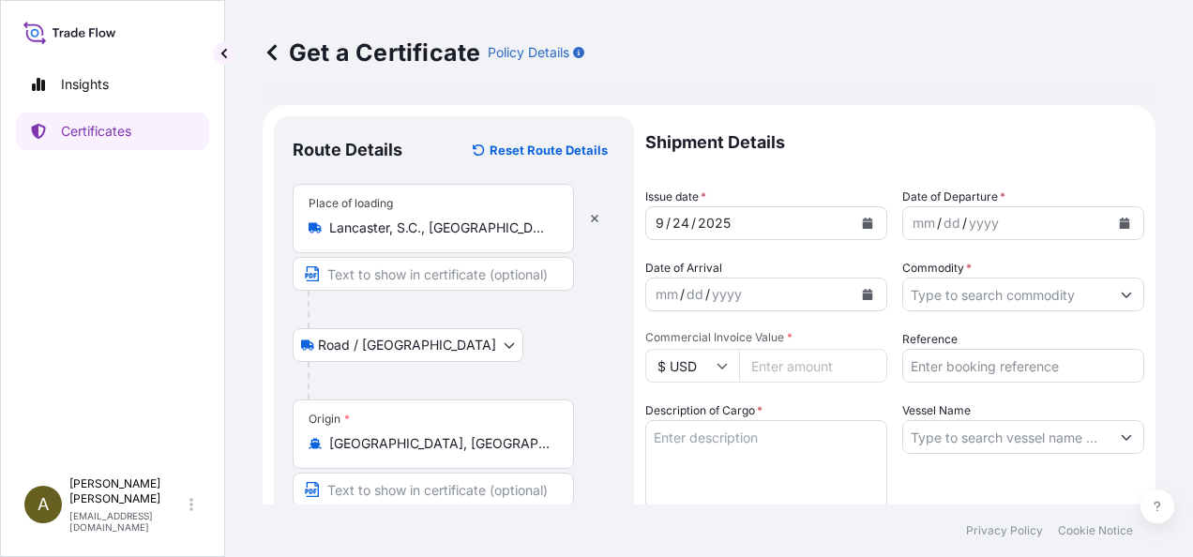
type input "[GEOGRAPHIC_DATA], [GEOGRAPHIC_DATA]"
click at [863, 226] on icon "Calendar" at bounding box center [868, 223] width 10 height 11
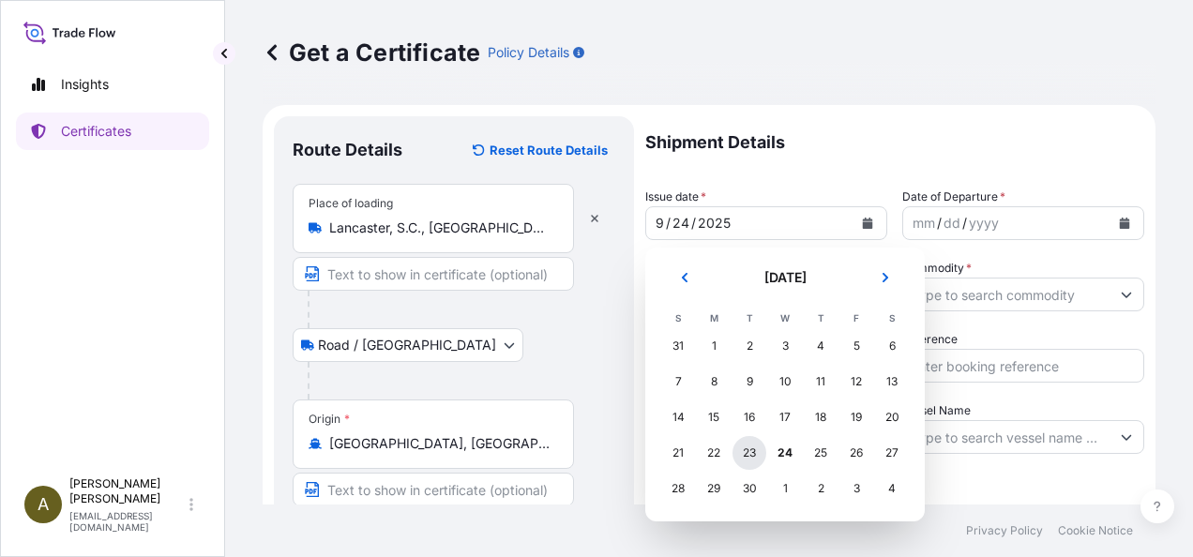
click at [744, 452] on div "23" at bounding box center [750, 453] width 34 height 34
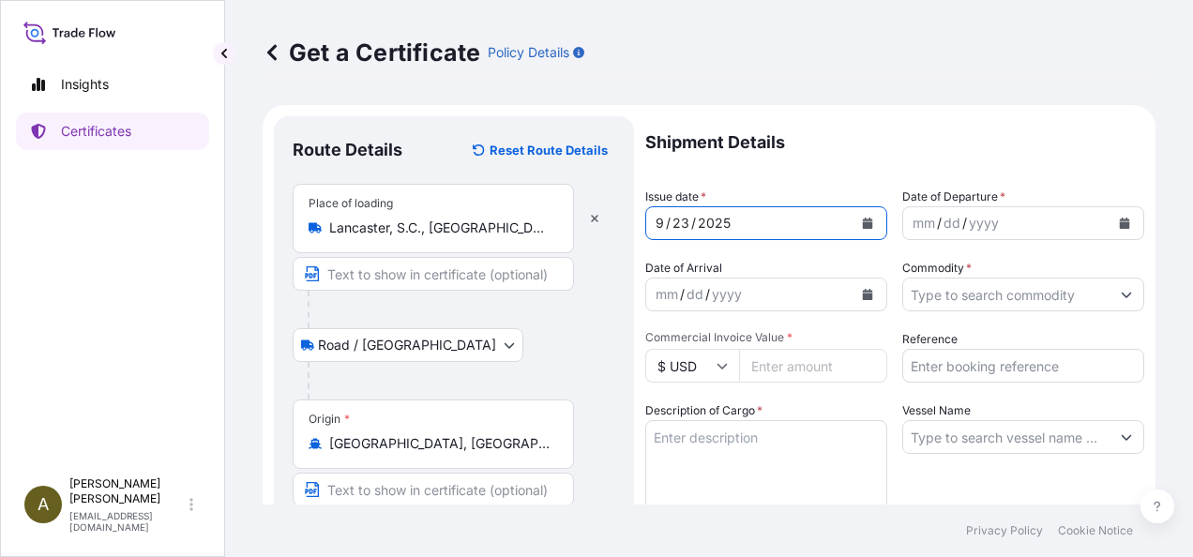
click at [1120, 221] on icon "Calendar" at bounding box center [1125, 223] width 10 height 11
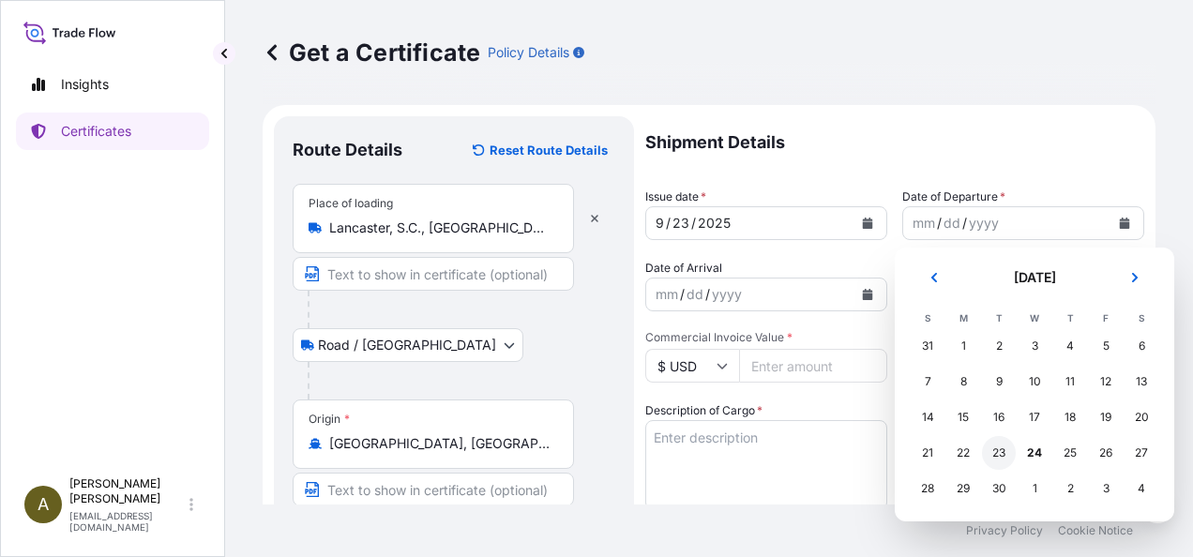
click at [998, 449] on div "23" at bounding box center [999, 453] width 34 height 34
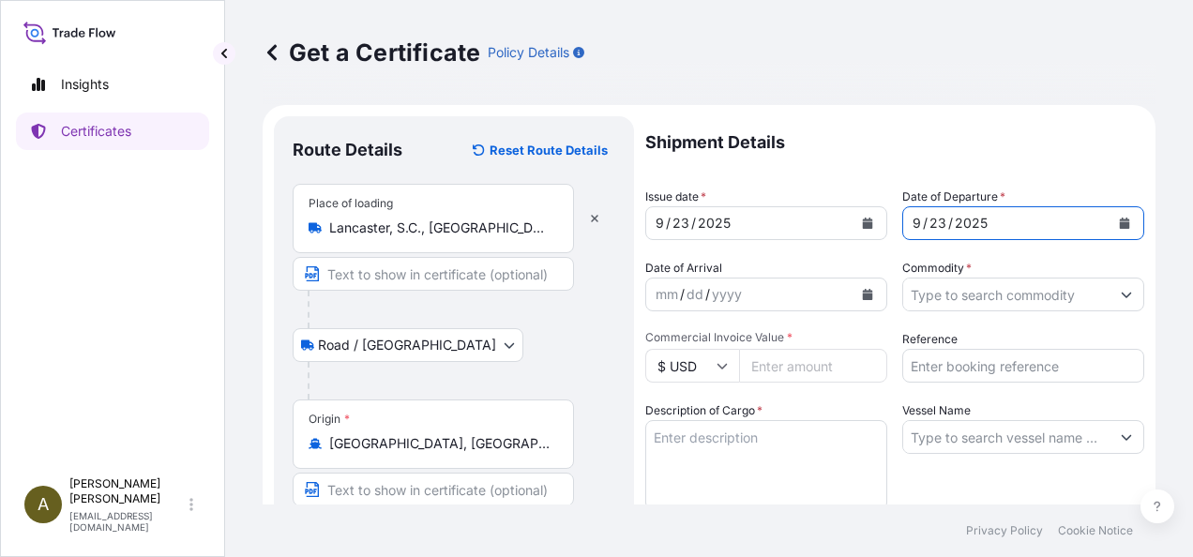
click at [929, 285] on input "Commodity *" at bounding box center [1006, 295] width 206 height 34
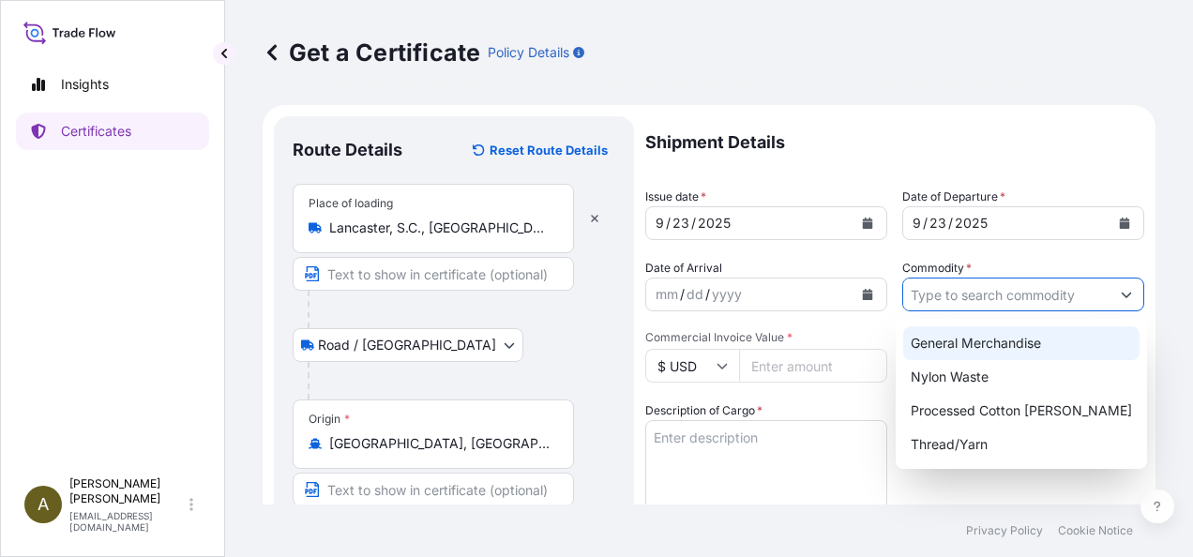
click at [1006, 340] on div "General Merchandise" at bounding box center [1021, 343] width 236 height 34
type input "General Merchandise"
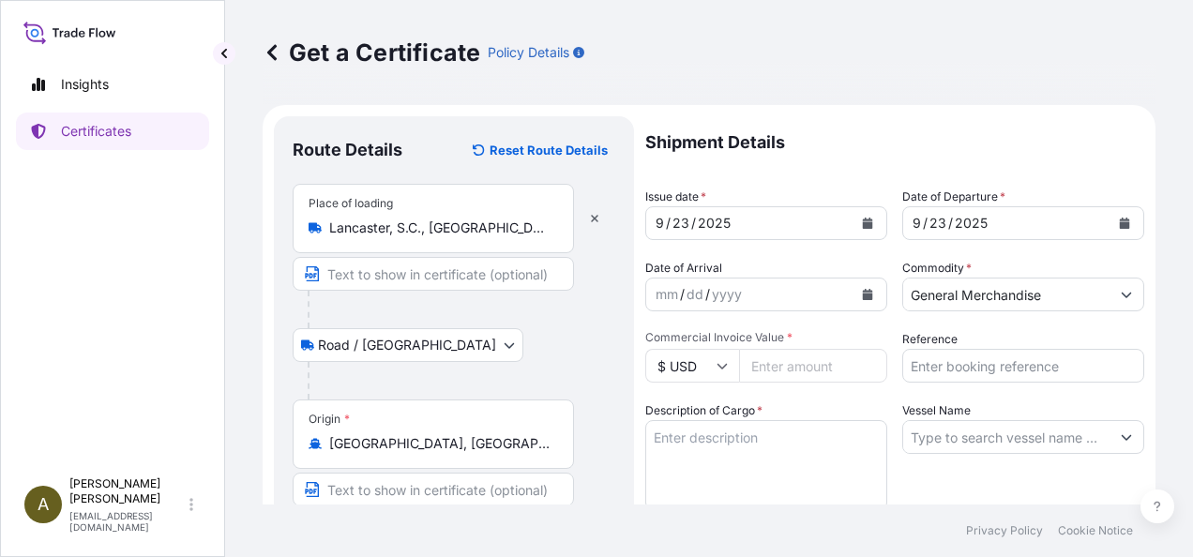
click at [786, 364] on input "Commercial Invoice Value *" at bounding box center [813, 366] width 148 height 34
type input "12796.77"
type input "014267"
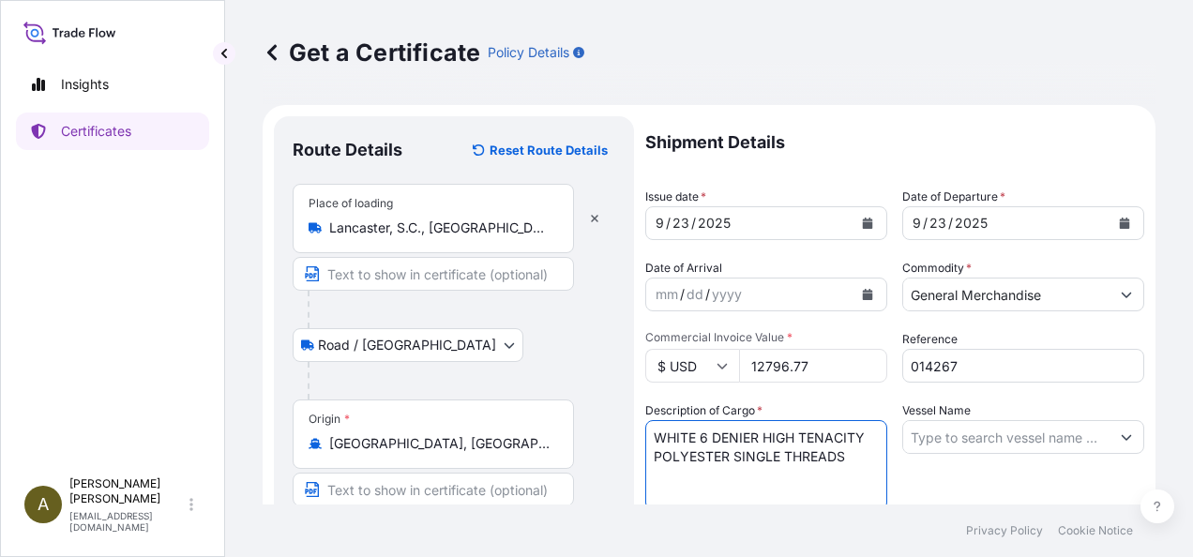
type textarea "WHITE 6 DENIER HIGH TENACITY POLYESTER SINGLE THREADS"
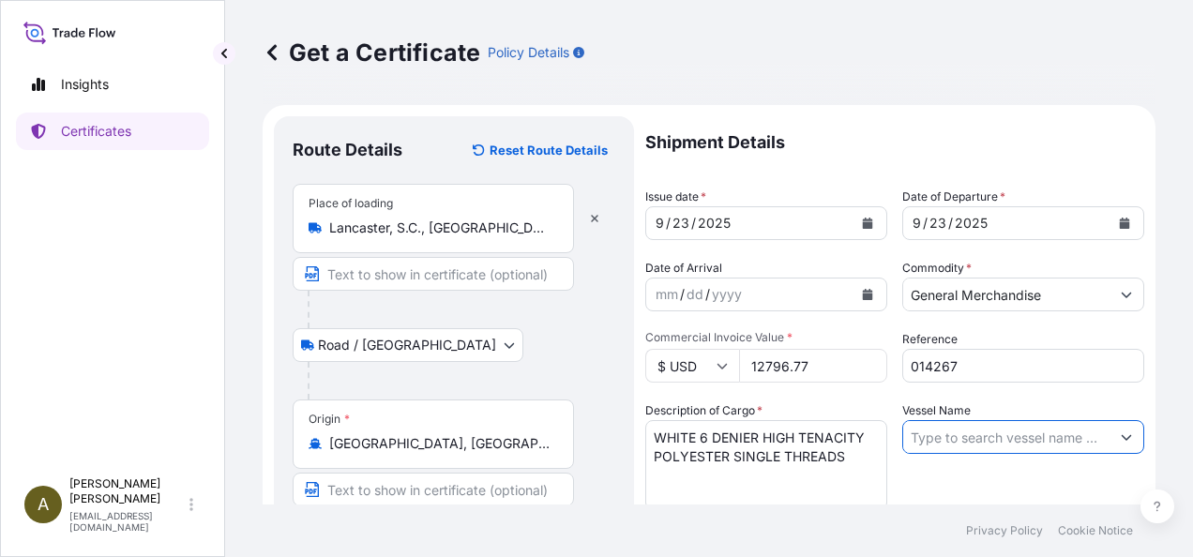
click at [1030, 444] on input "Vessel Name" at bounding box center [1006, 437] width 206 height 34
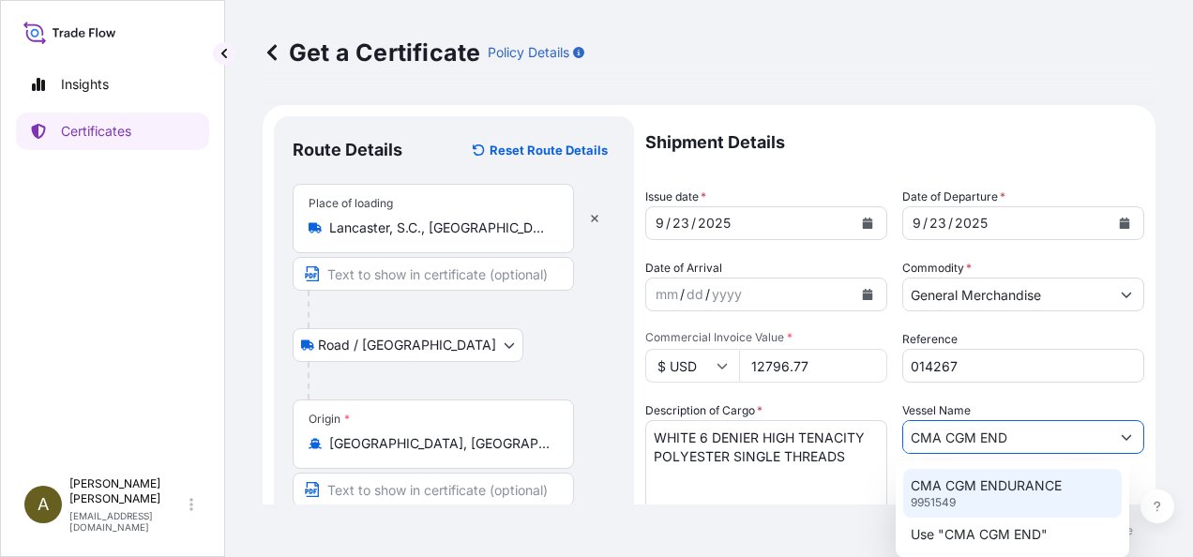
click at [1002, 491] on p "CMA CGM ENDURANCE" at bounding box center [986, 485] width 151 height 19
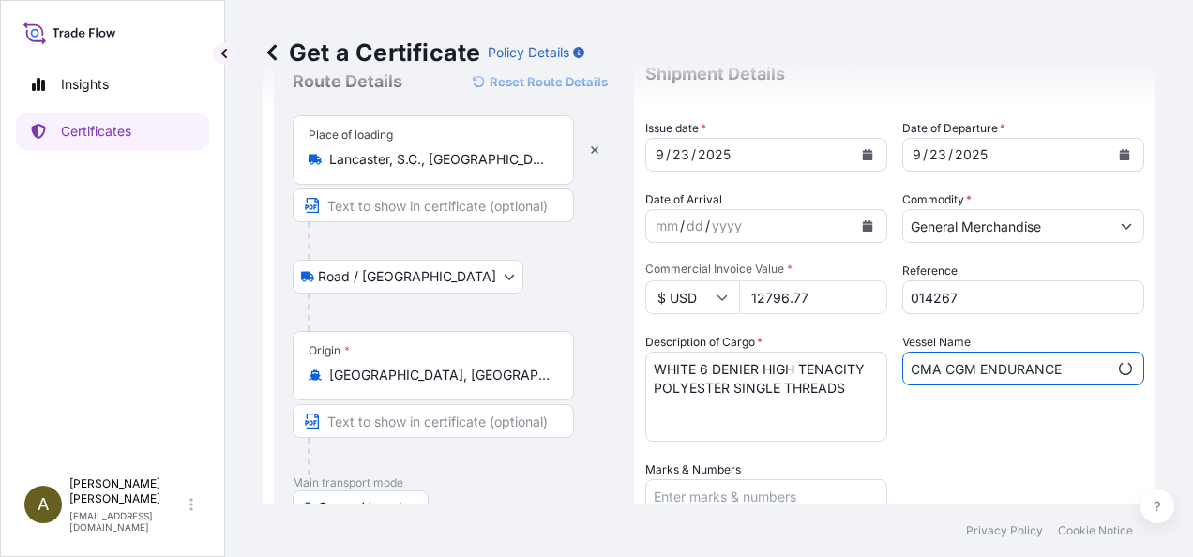
scroll to position [188, 0]
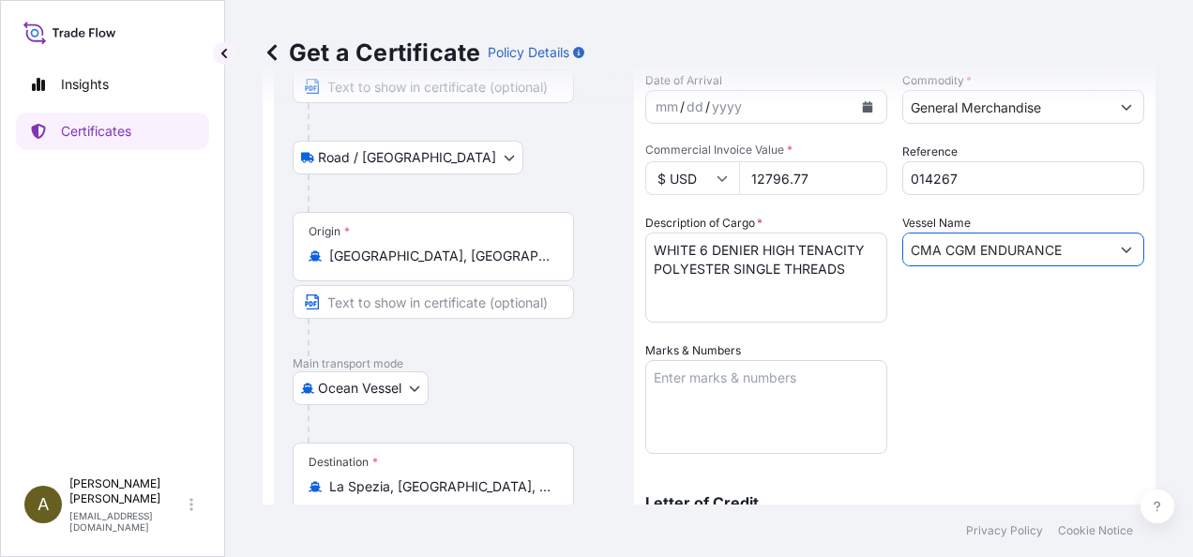
type input "CMA CGM ENDURANCE"
click at [742, 387] on textarea "Marks & Numbers" at bounding box center [766, 407] width 242 height 94
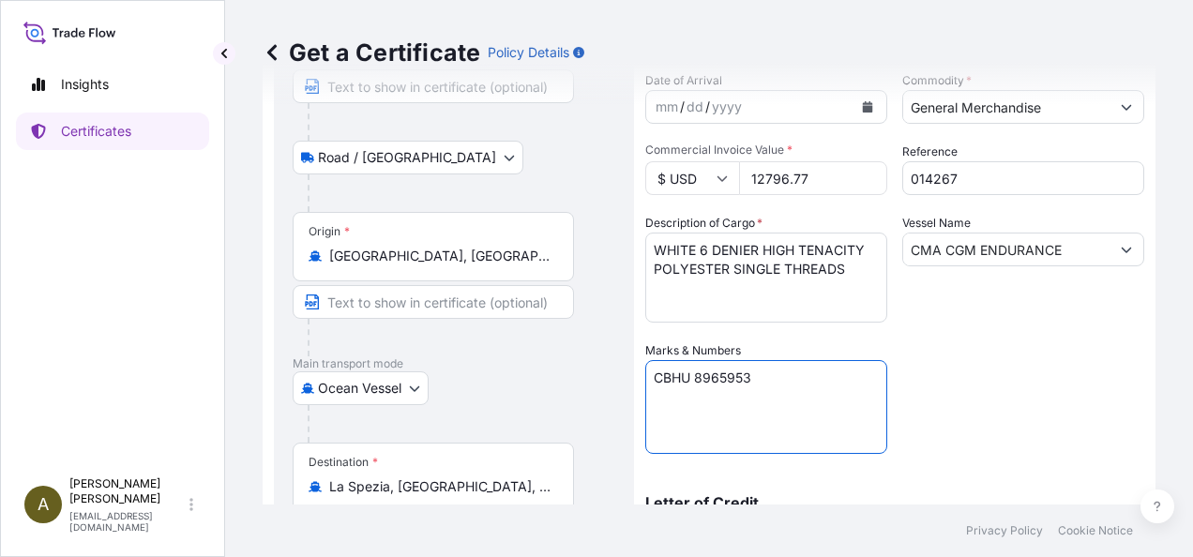
type textarea "CBHU 8965953"
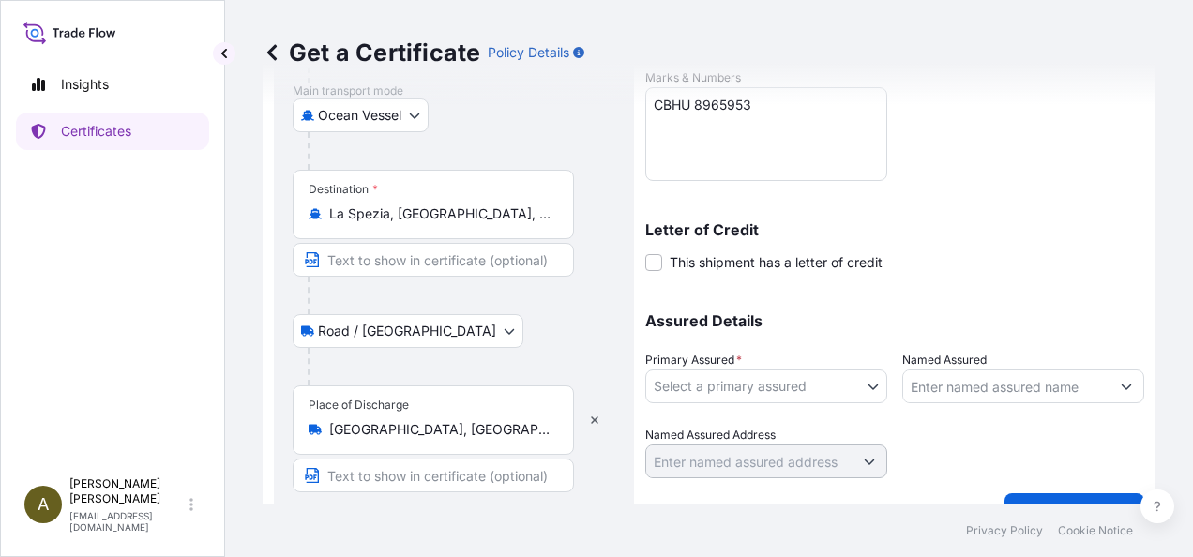
click at [872, 388] on body "Insights Certificates A [PERSON_NAME] [PERSON_NAME][EMAIL_ADDRESS][DOMAIN_NAME]…" at bounding box center [596, 278] width 1193 height 557
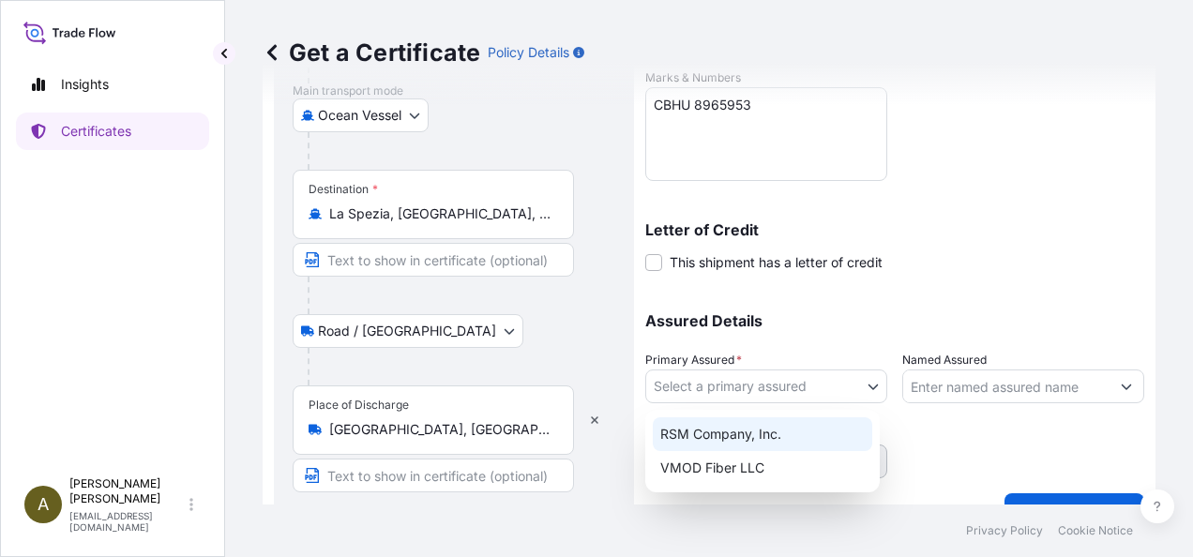
click at [735, 429] on div "RSM Company, Inc." at bounding box center [762, 434] width 219 height 34
select select "31552"
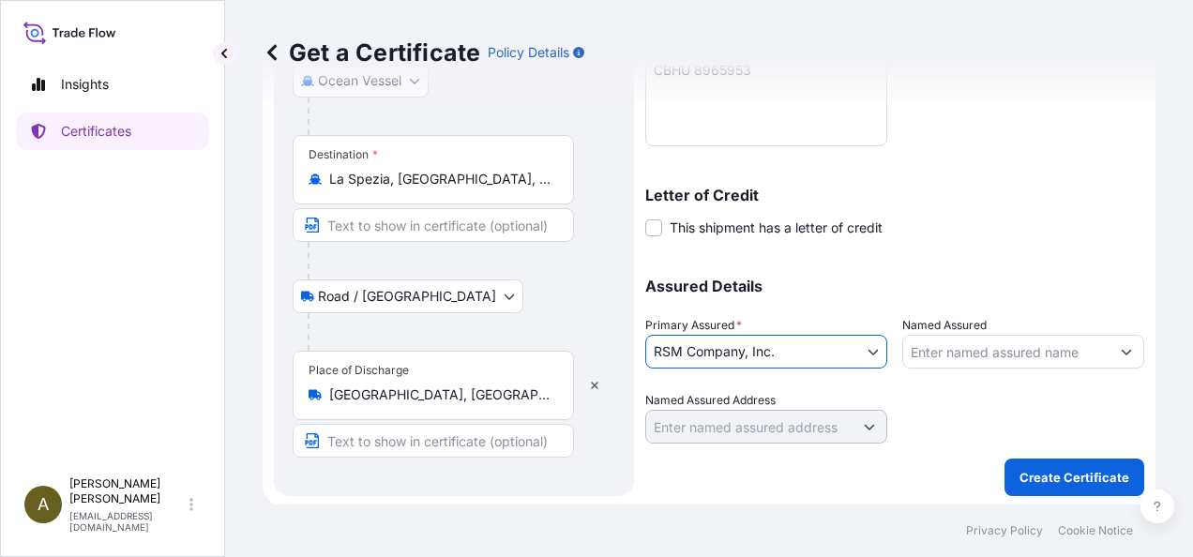
scroll to position [497, 0]
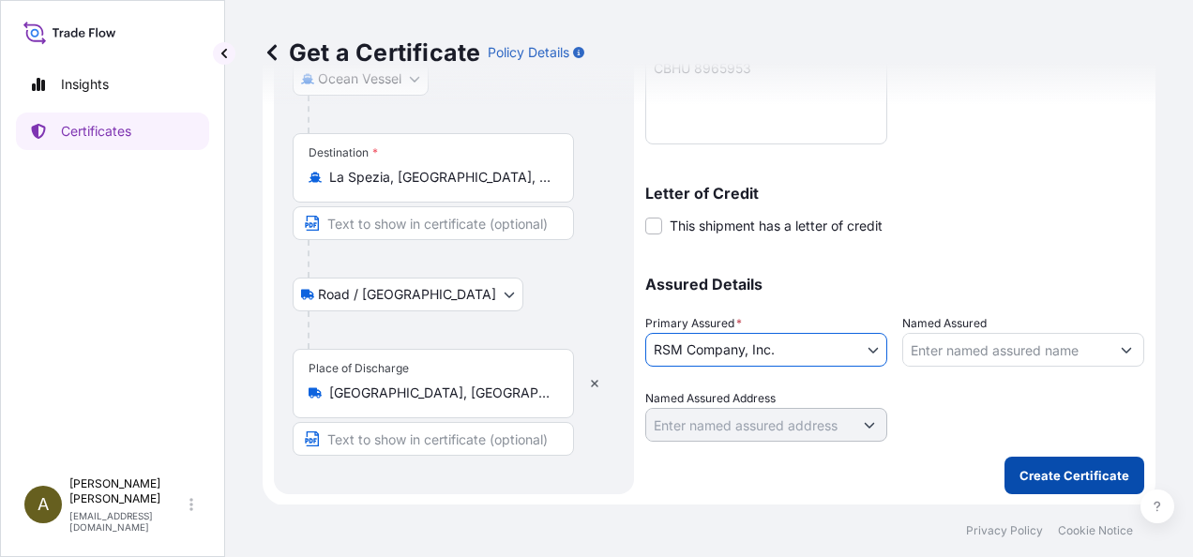
click at [1035, 466] on p "Create Certificate" at bounding box center [1075, 475] width 110 height 19
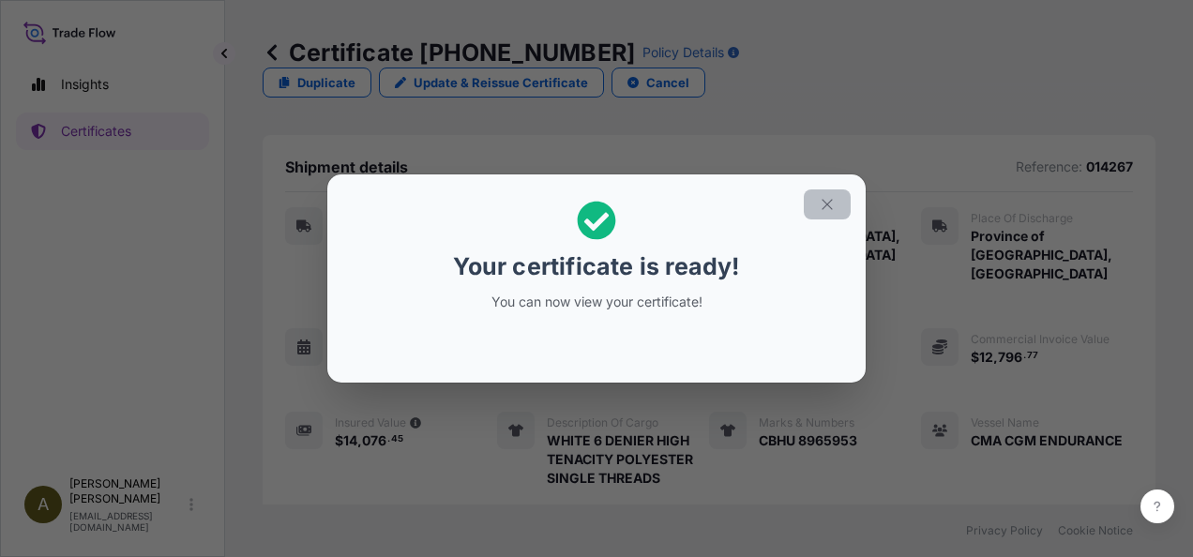
click at [837, 212] on button "button" at bounding box center [827, 204] width 47 height 30
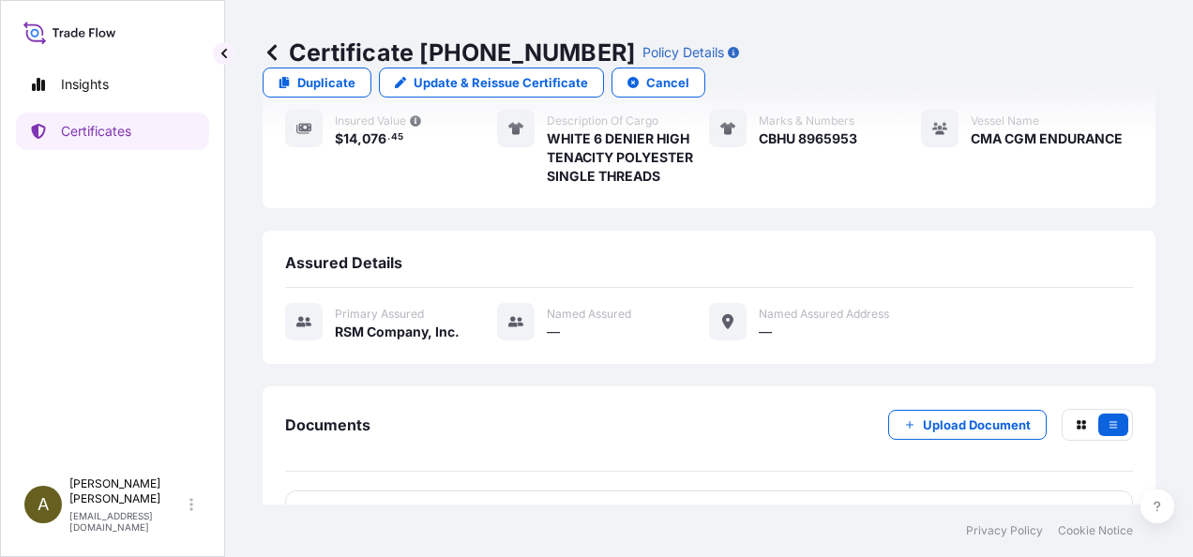
scroll to position [308, 0]
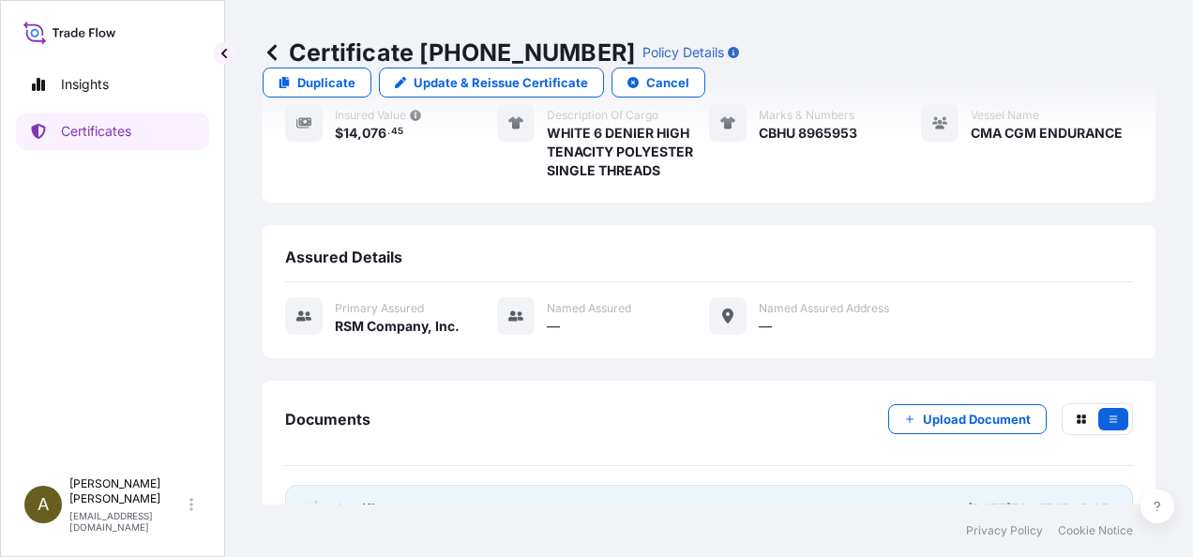
click at [594, 485] on link "PDF Certificate [DATE]T12:57:17.051356" at bounding box center [709, 509] width 848 height 49
